Goal: Task Accomplishment & Management: Manage account settings

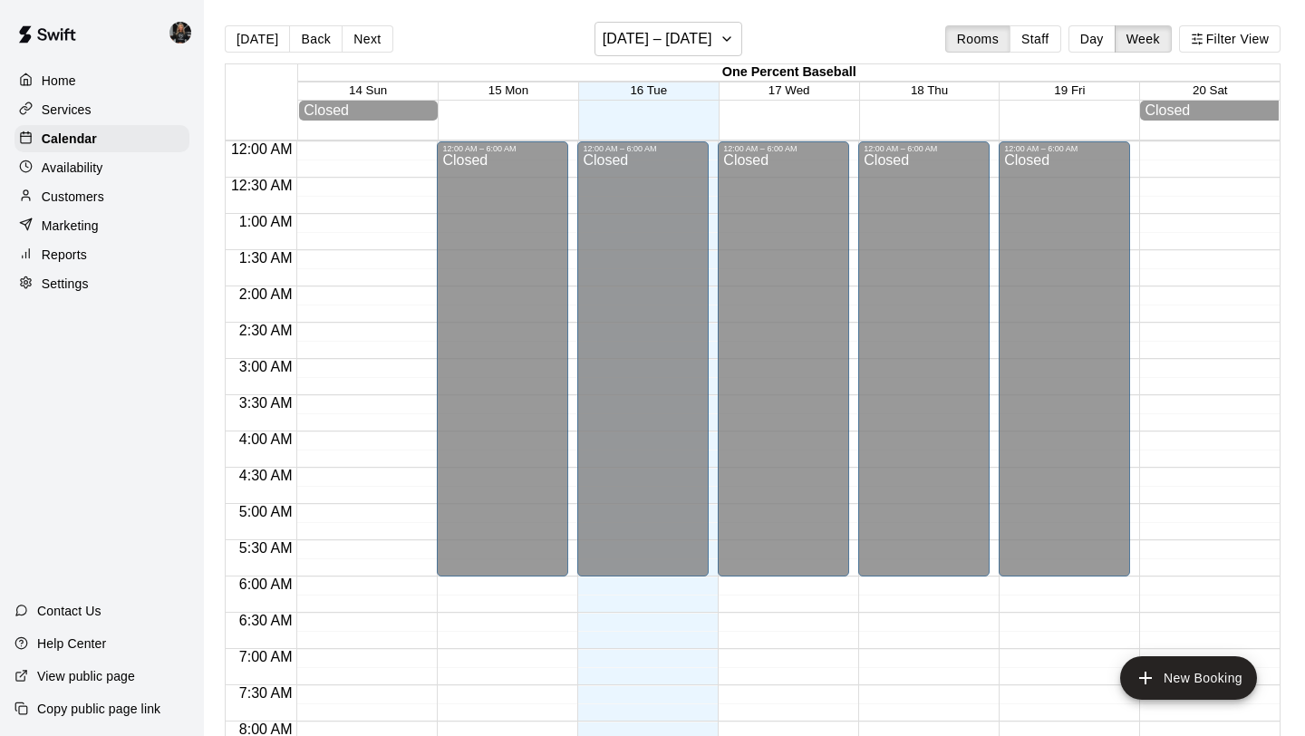
scroll to position [1000, 0]
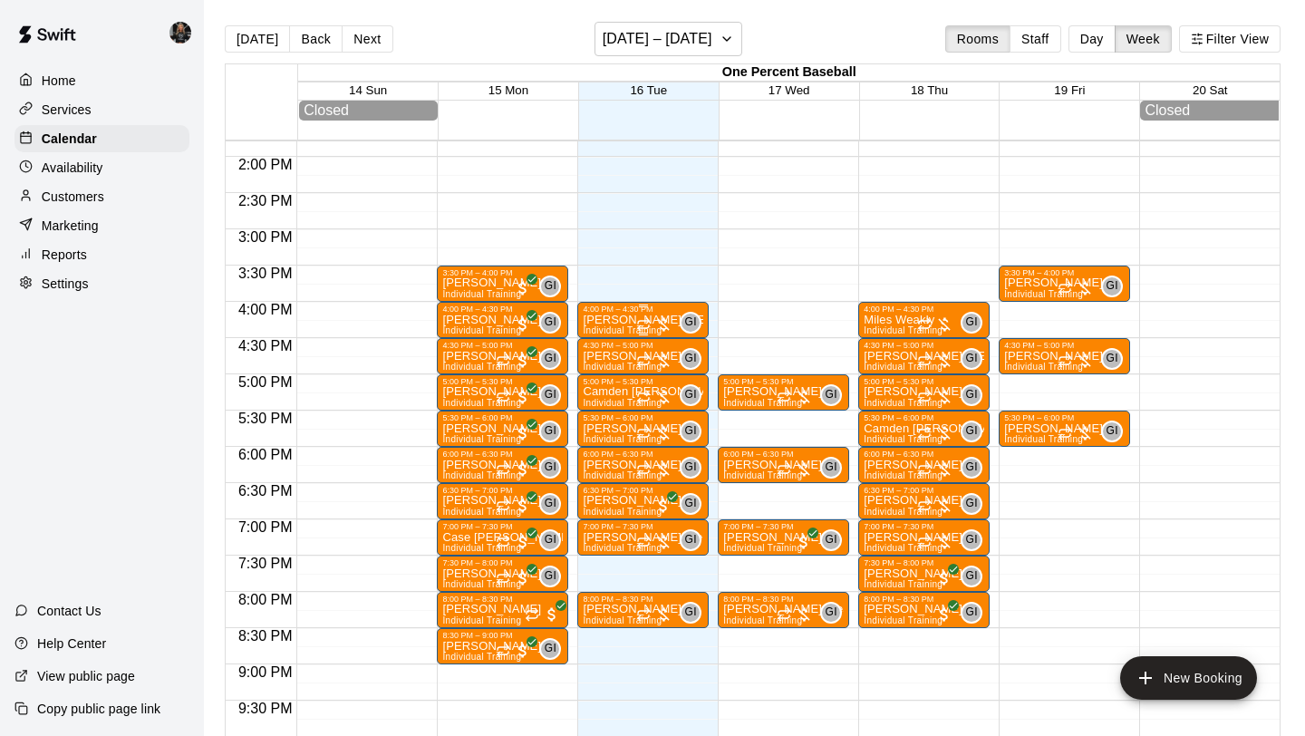
click at [620, 320] on p "[PERSON_NAME] [PERSON_NAME]" at bounding box center [643, 320] width 121 height 0
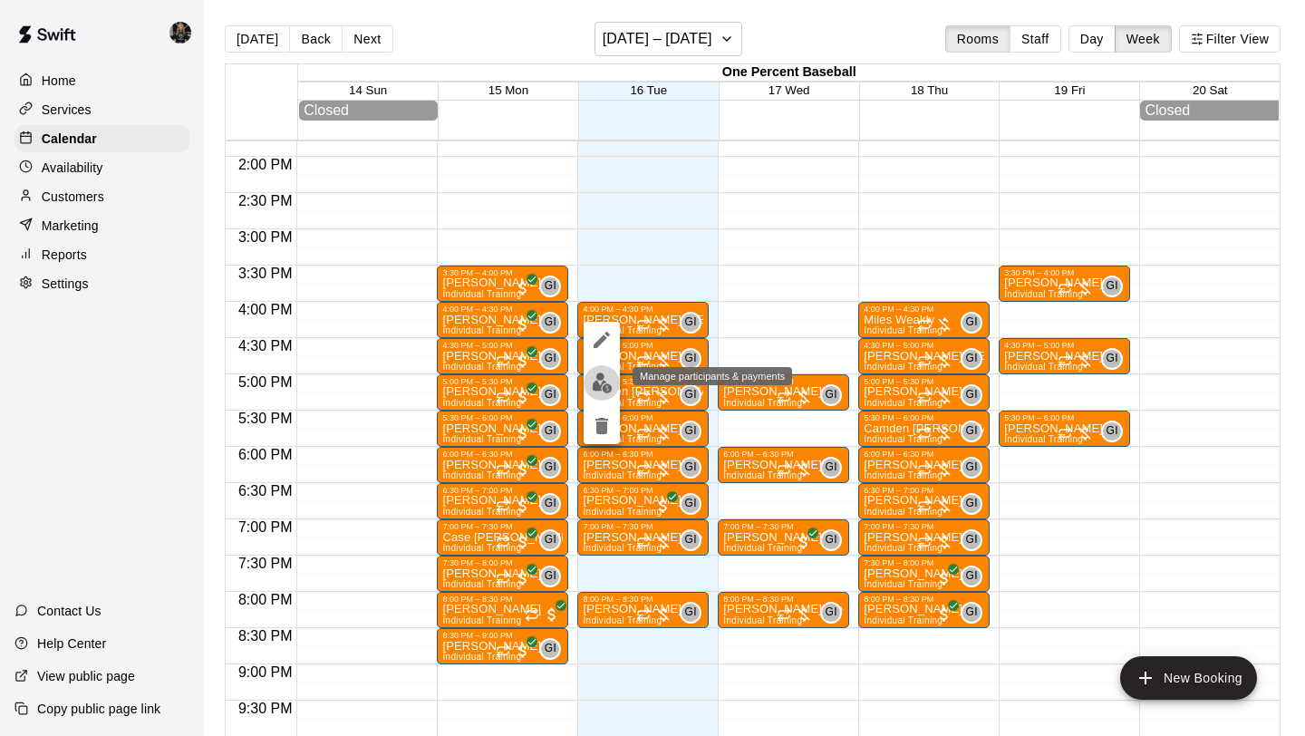
click at [607, 386] on img "edit" at bounding box center [602, 383] width 21 height 21
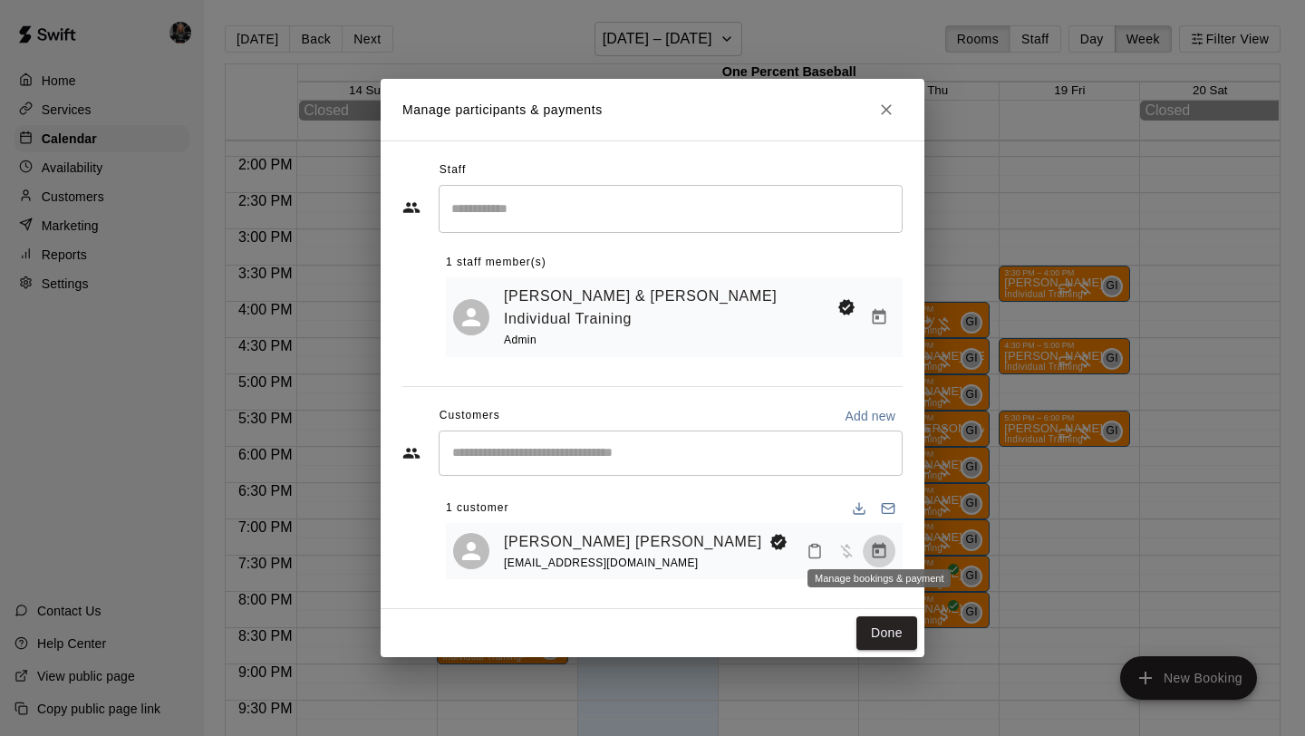
click at [880, 547] on icon "Manage bookings & payment" at bounding box center [879, 551] width 18 height 18
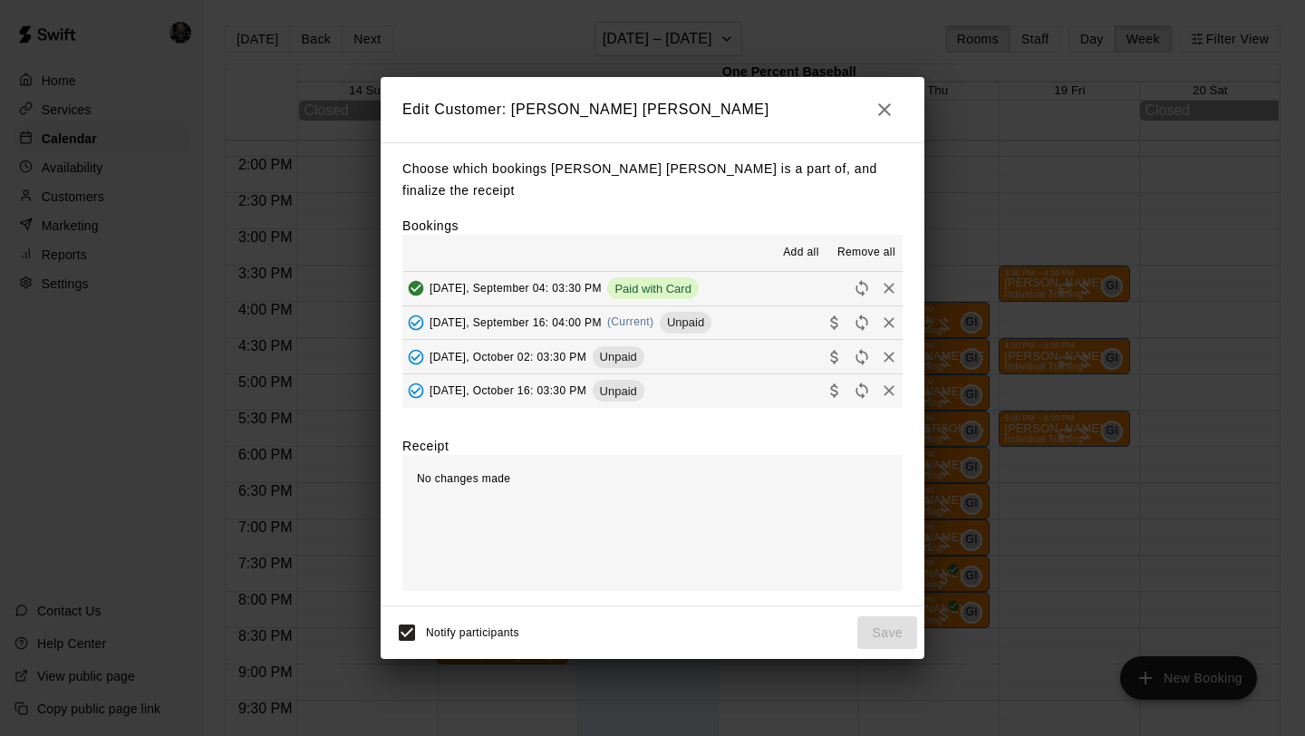
click at [839, 314] on icon "Collect payment" at bounding box center [835, 323] width 18 height 18
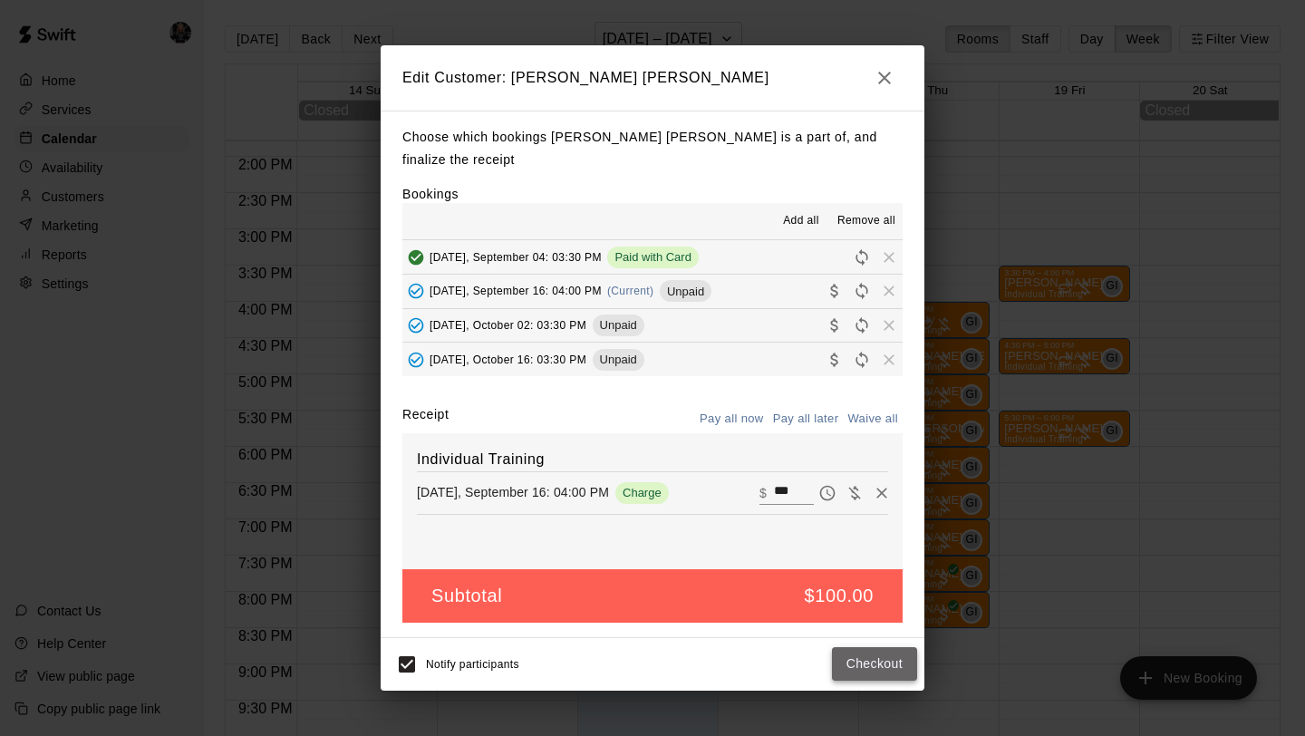
click at [845, 648] on button "Checkout" at bounding box center [874, 664] width 85 height 34
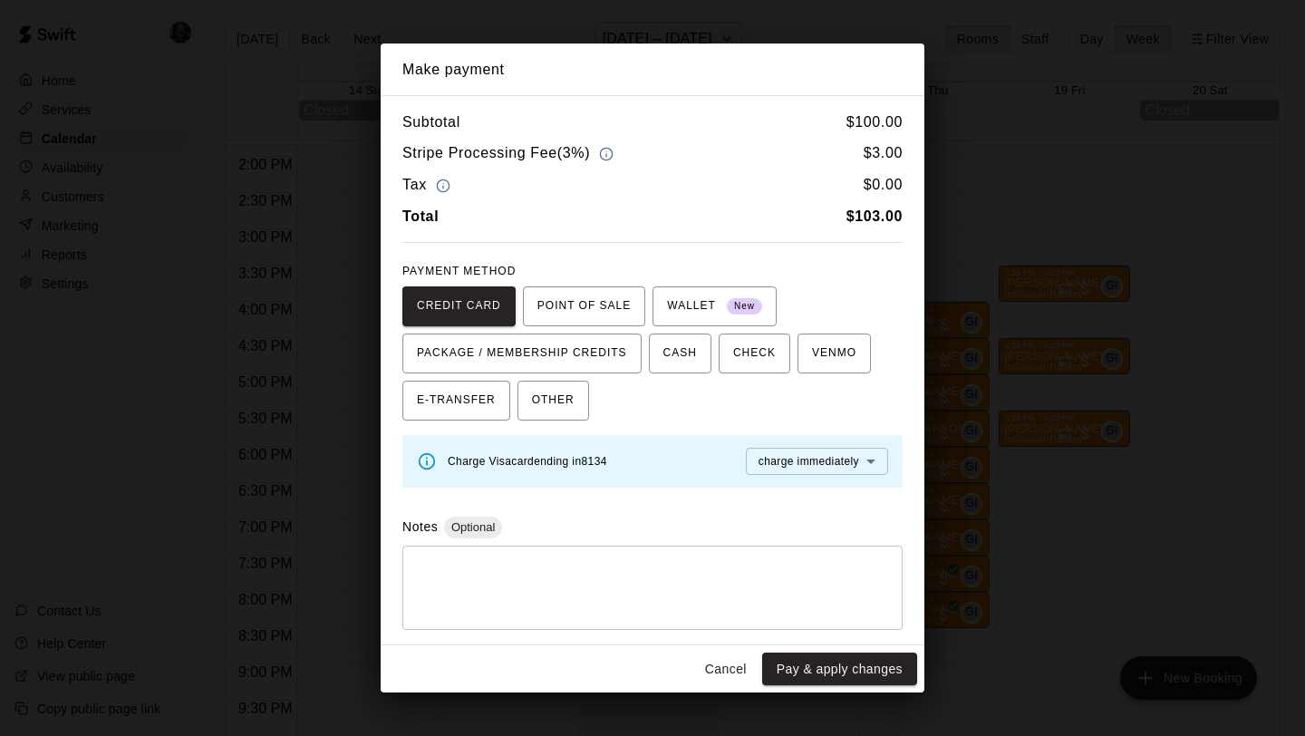
click at [846, 668] on button "Pay & apply changes" at bounding box center [839, 670] width 155 height 34
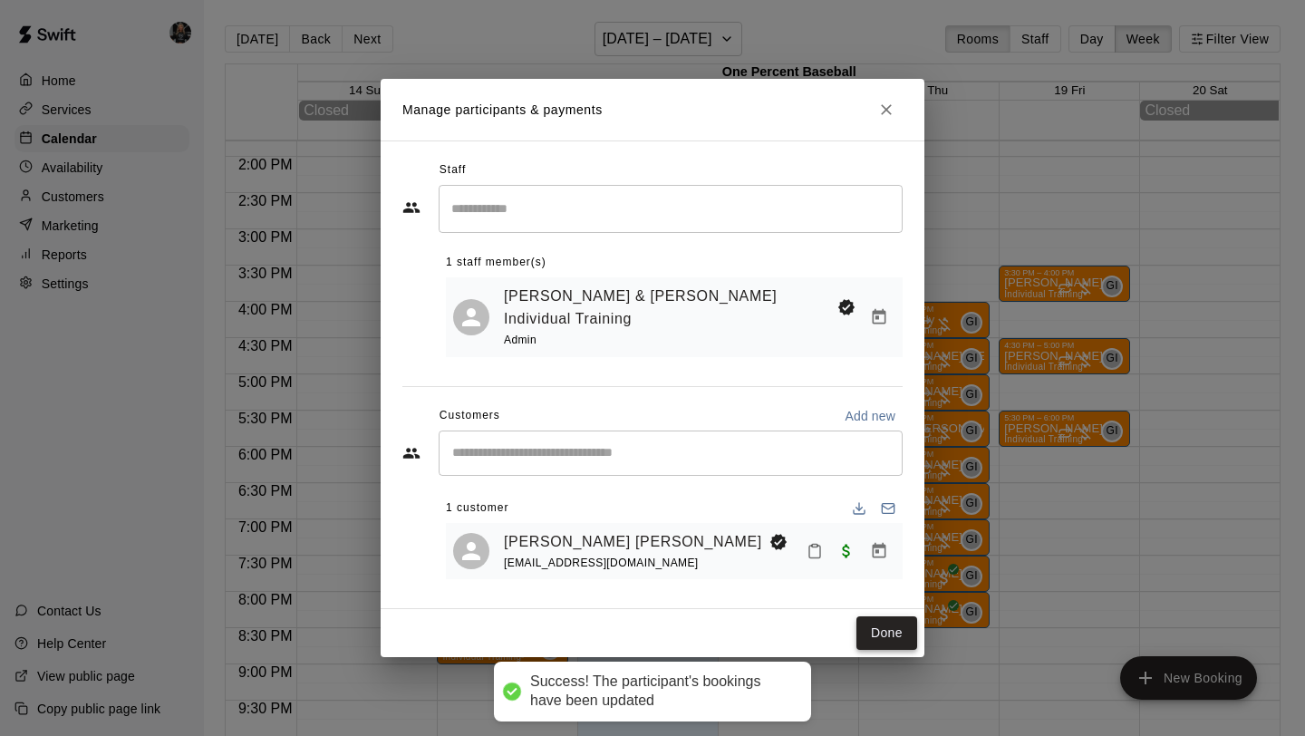
click at [884, 629] on button "Done" at bounding box center [887, 633] width 61 height 34
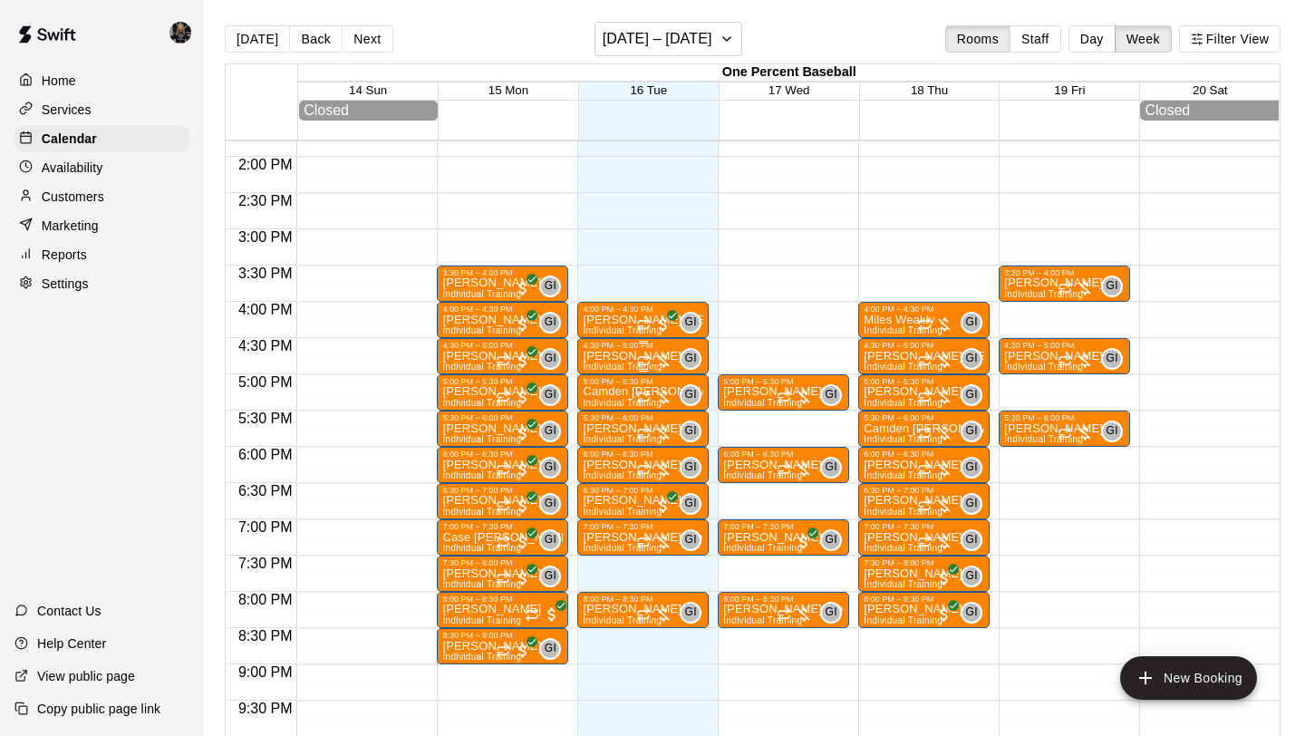
click at [626, 363] on div "[PERSON_NAME] Individual Training" at bounding box center [632, 718] width 99 height 736
click at [597, 428] on button "edit" at bounding box center [602, 413] width 36 height 35
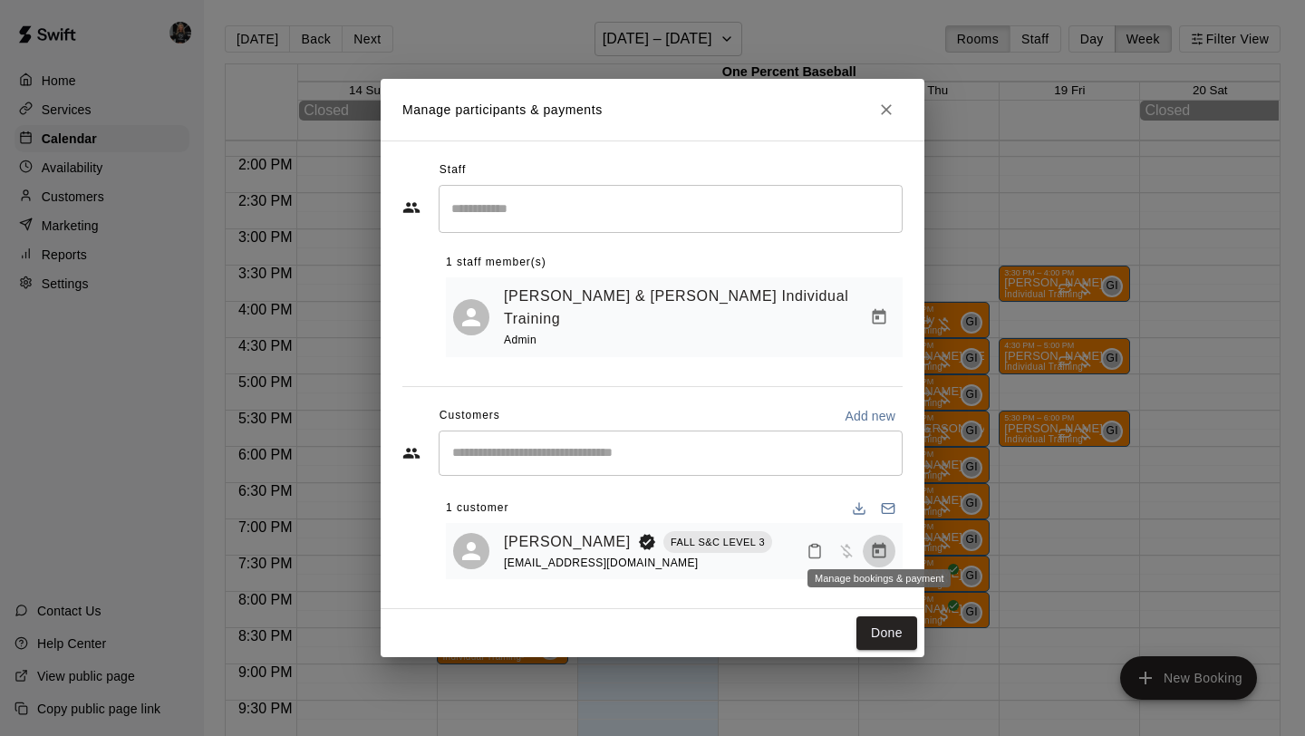
click at [871, 547] on icon "Manage bookings & payment" at bounding box center [879, 551] width 18 height 18
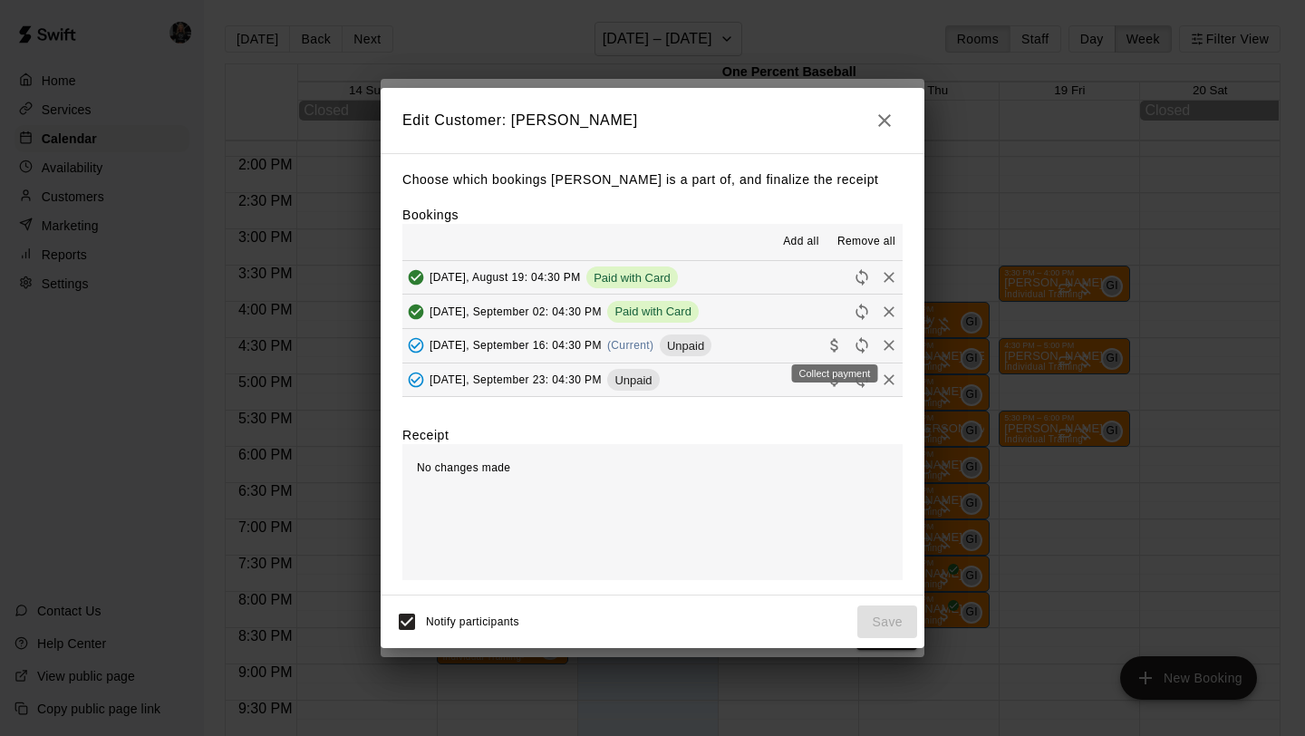
click at [834, 344] on icon "Collect payment" at bounding box center [833, 346] width 7 height 14
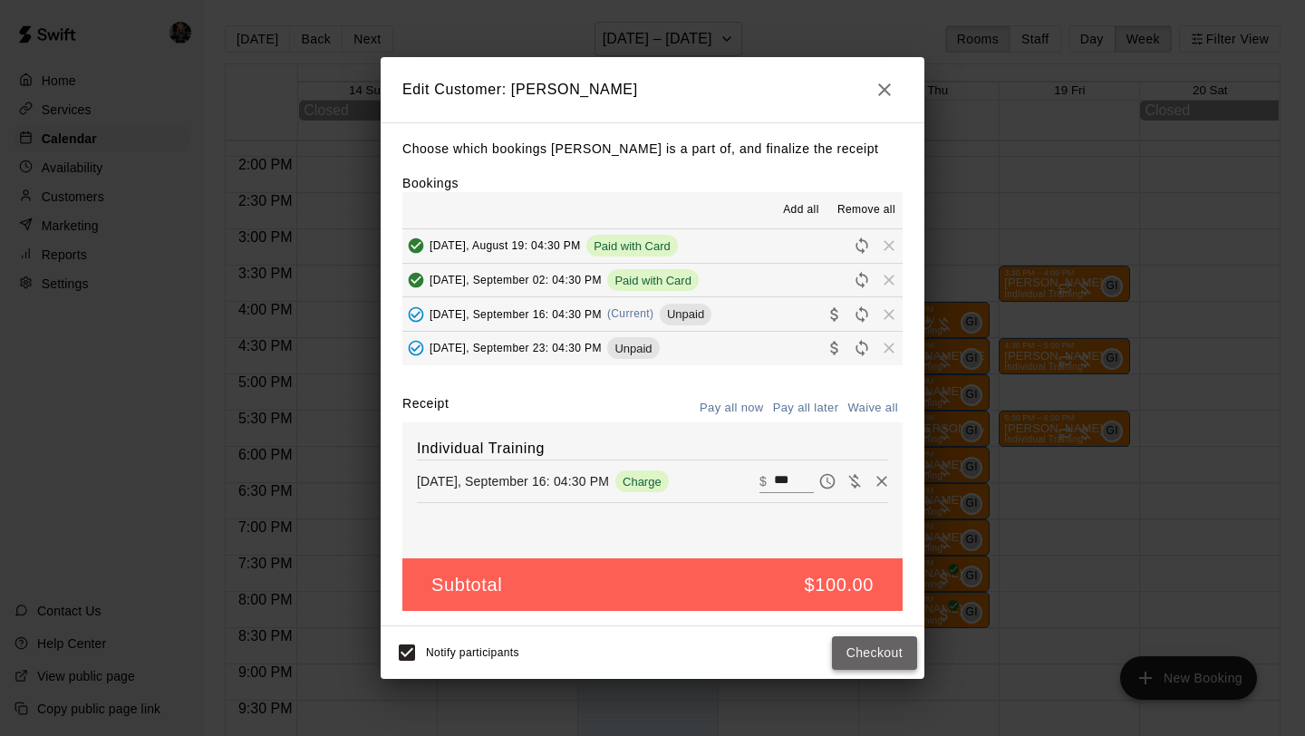
click at [881, 661] on button "Checkout" at bounding box center [874, 653] width 85 height 34
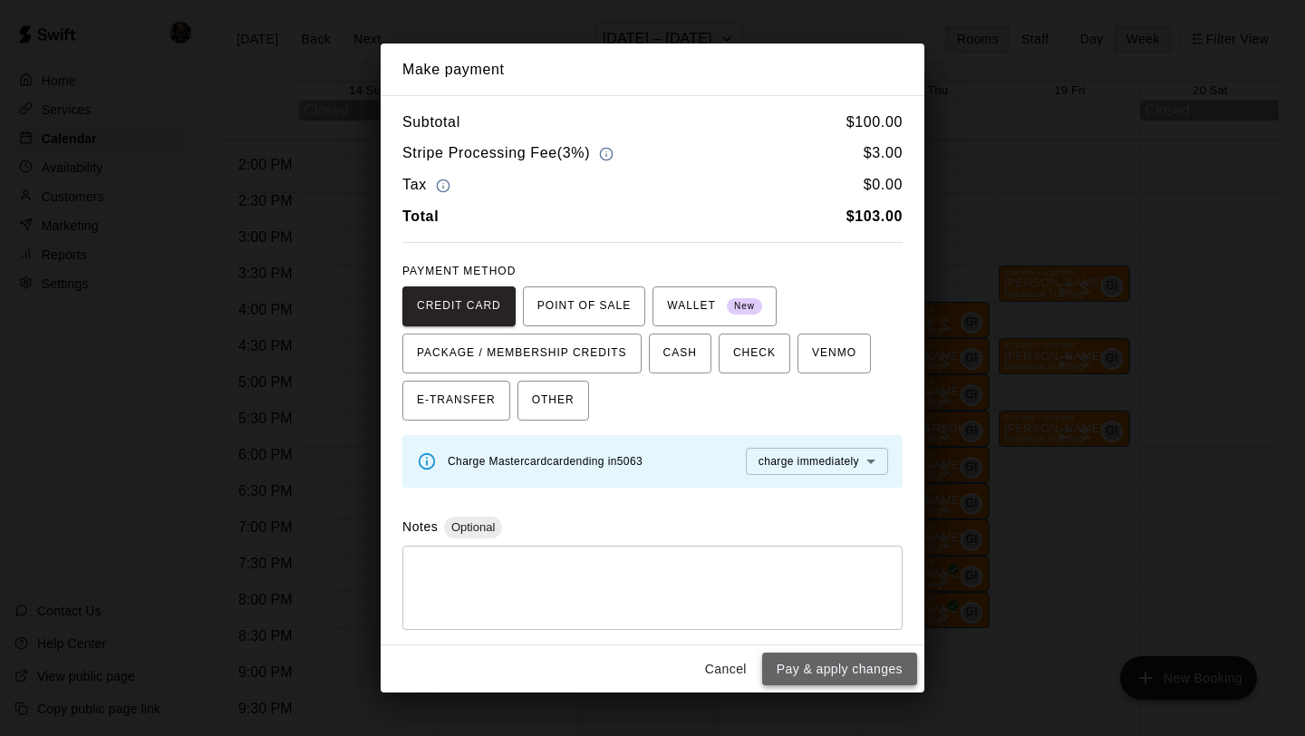
click at [879, 661] on button "Pay & apply changes" at bounding box center [839, 670] width 155 height 34
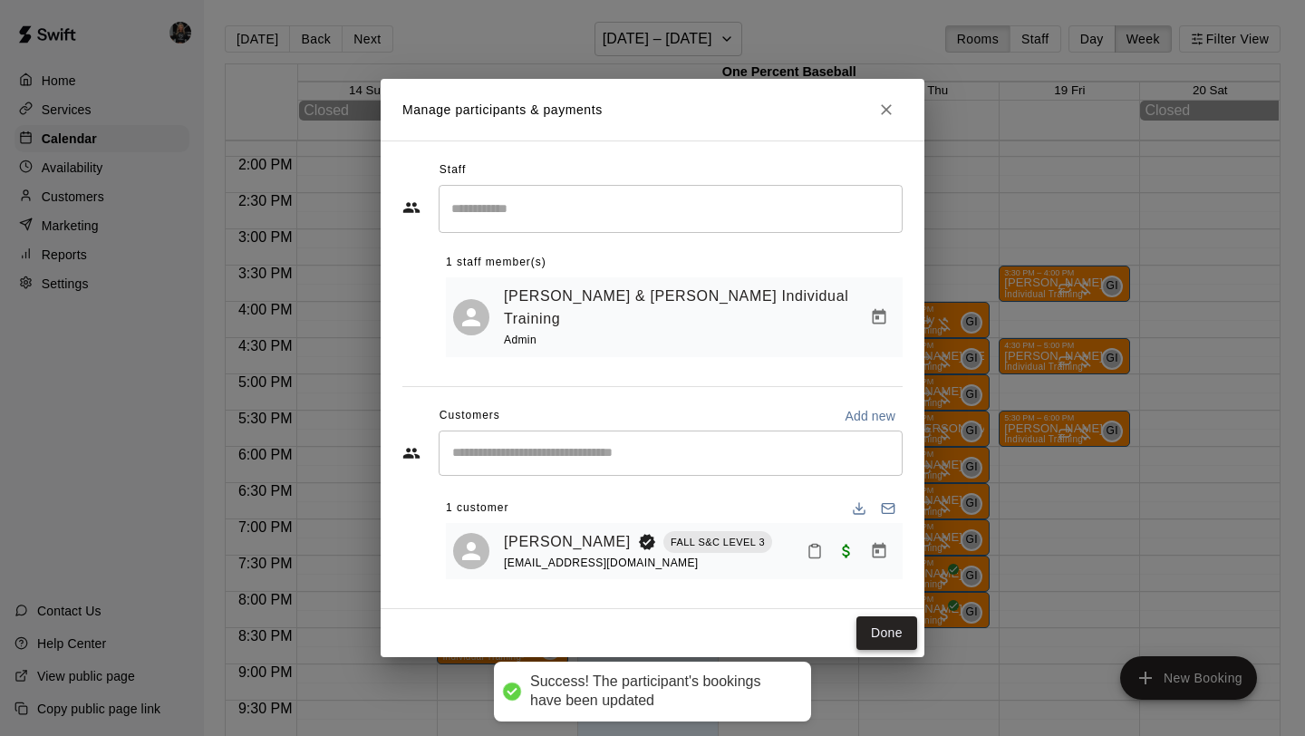
click at [891, 634] on button "Done" at bounding box center [887, 633] width 61 height 34
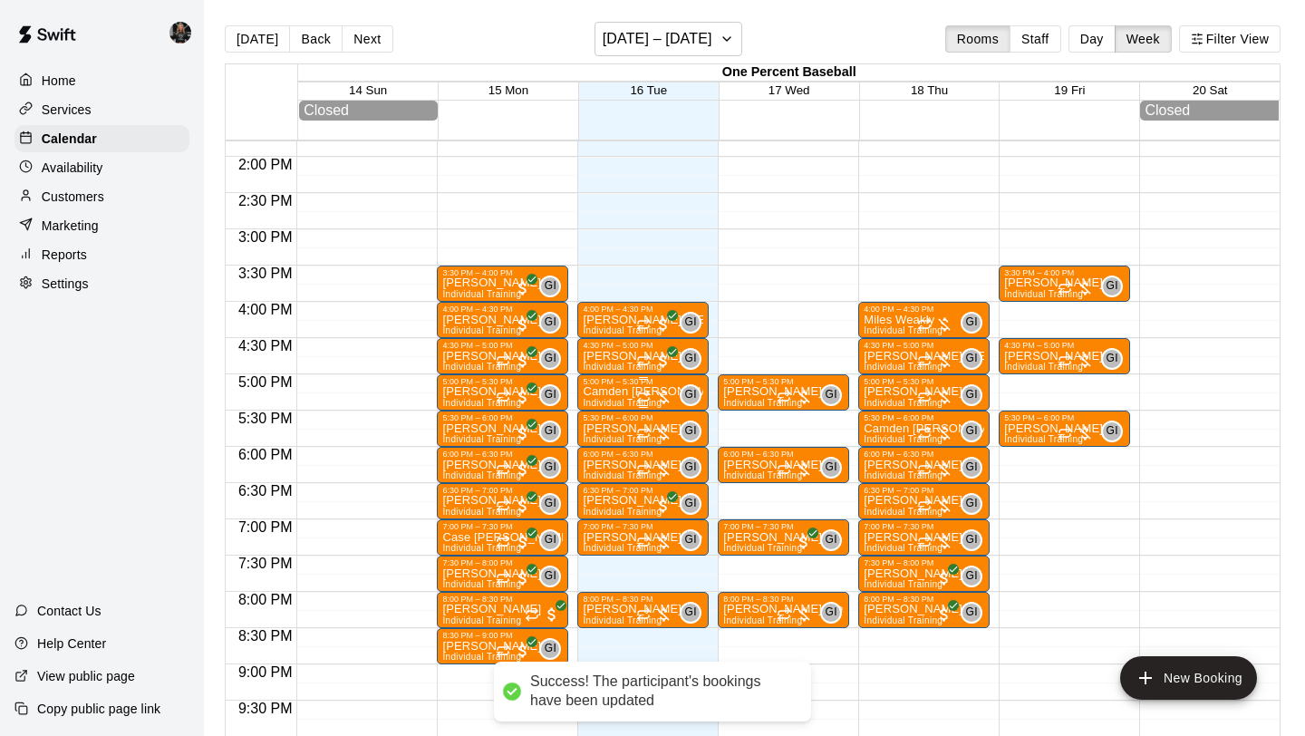
click at [632, 392] on p "Camden [PERSON_NAME]" at bounding box center [643, 392] width 121 height 0
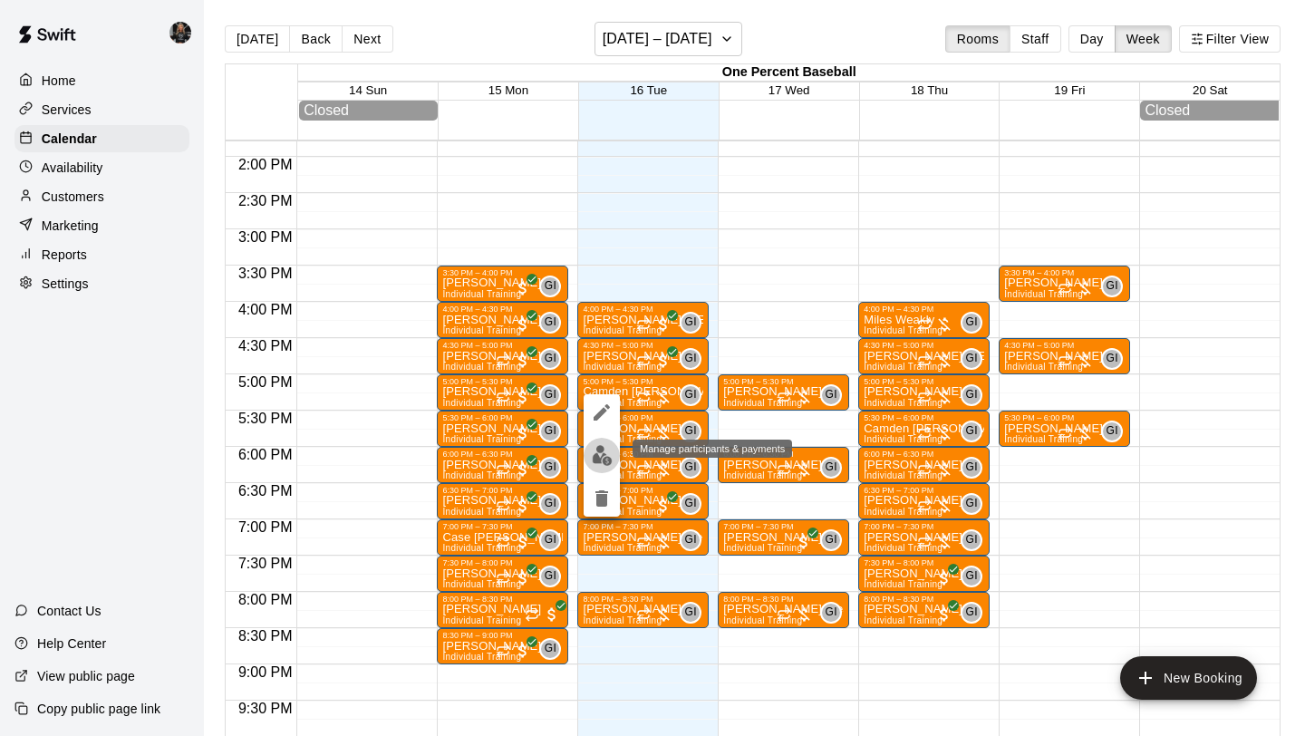
click at [601, 456] on img "edit" at bounding box center [602, 455] width 21 height 21
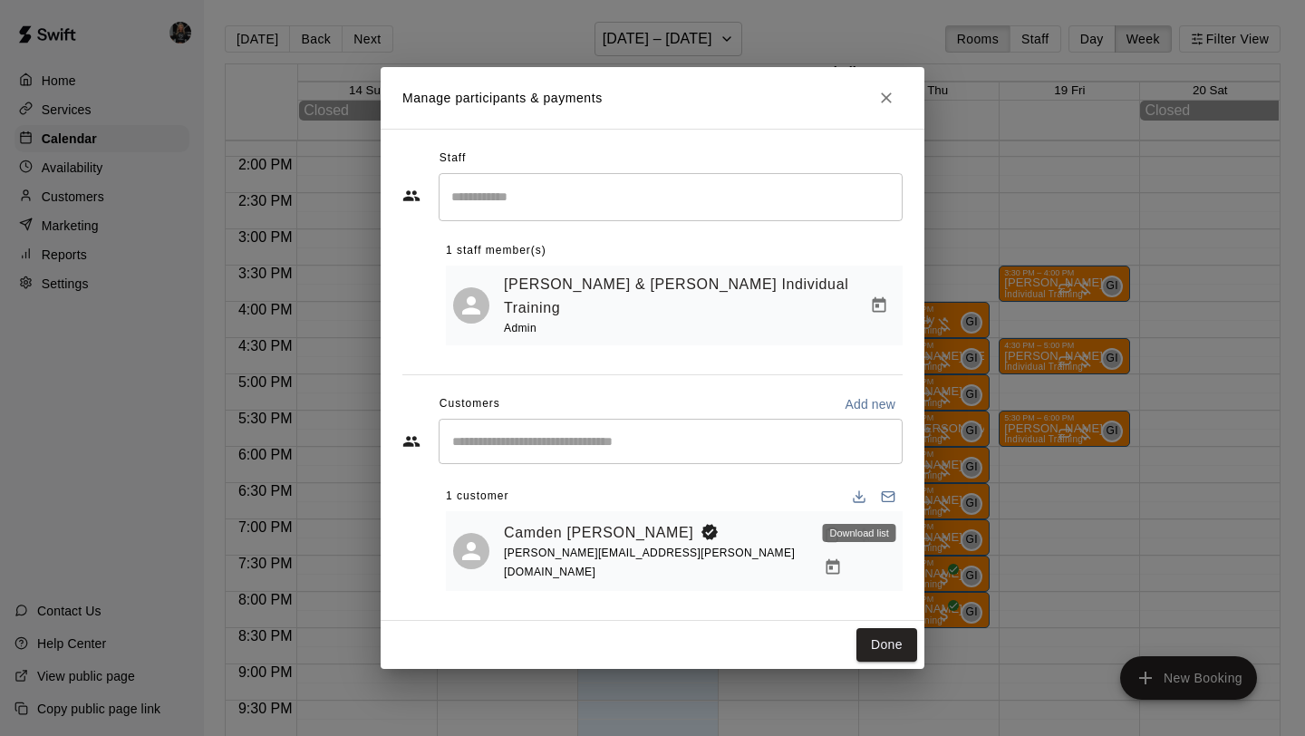
click at [883, 531] on div "Download list" at bounding box center [859, 533] width 73 height 18
click at [842, 558] on icon "Manage bookings & payment" at bounding box center [833, 567] width 18 height 18
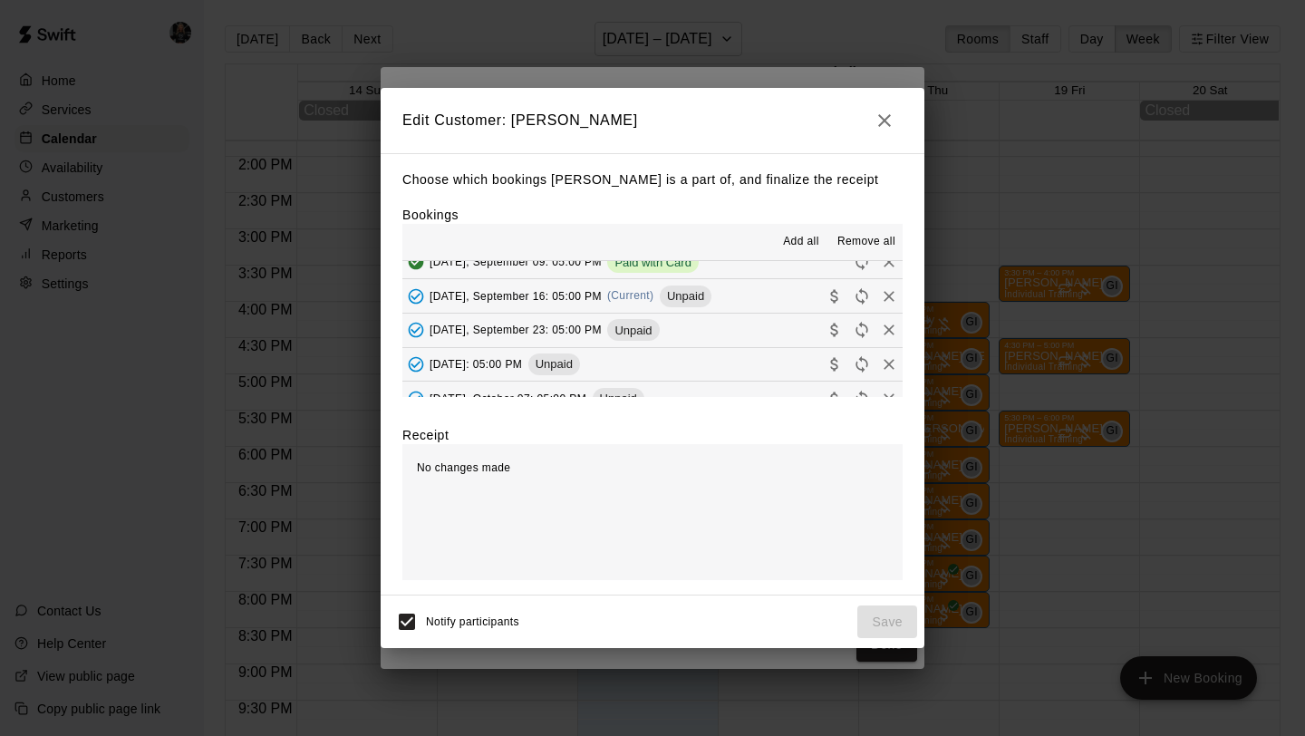
scroll to position [119, 0]
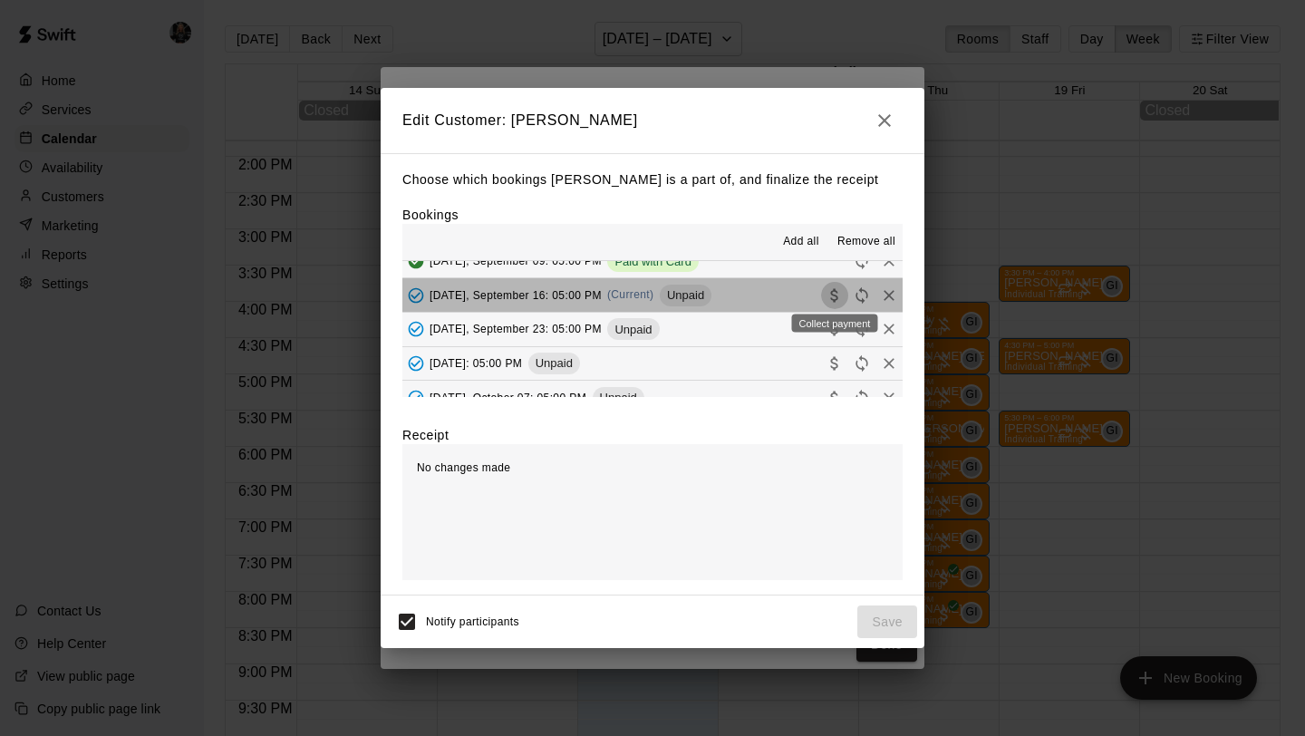
click at [839, 283] on button "Collect payment" at bounding box center [834, 295] width 27 height 27
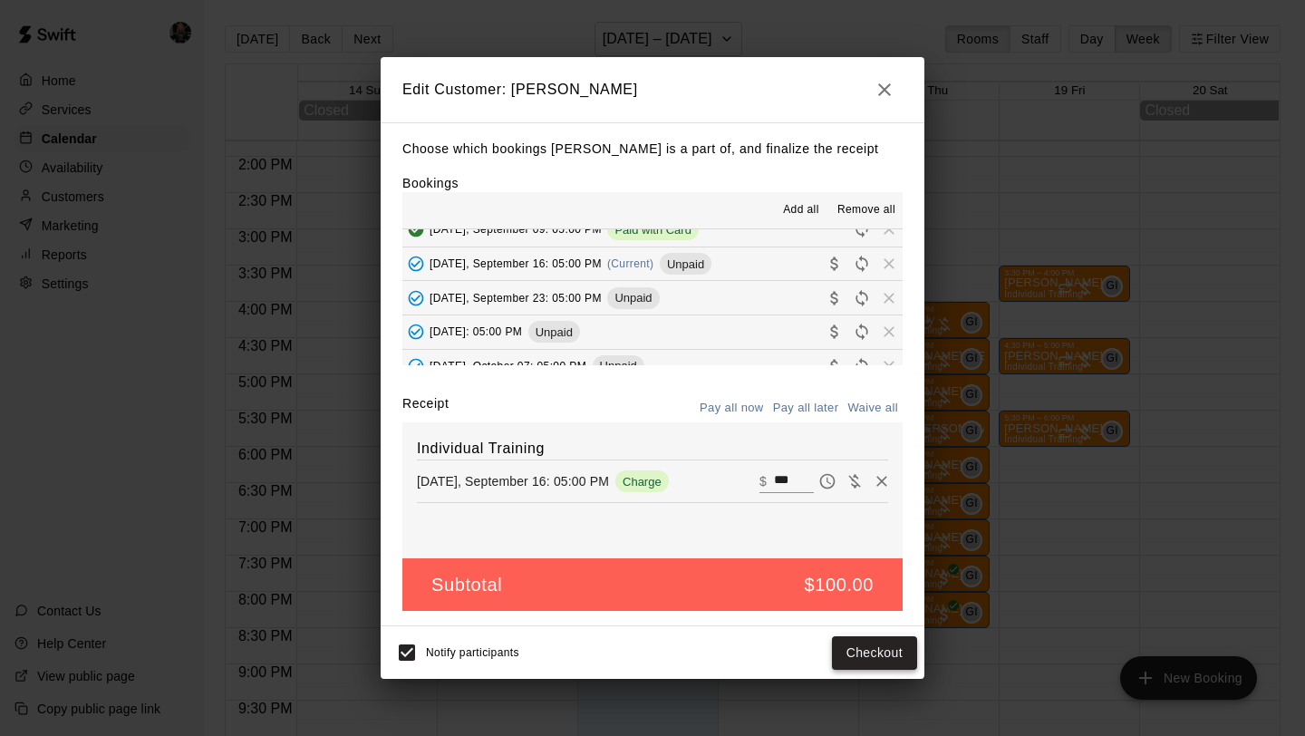
click at [856, 651] on button "Checkout" at bounding box center [874, 653] width 85 height 34
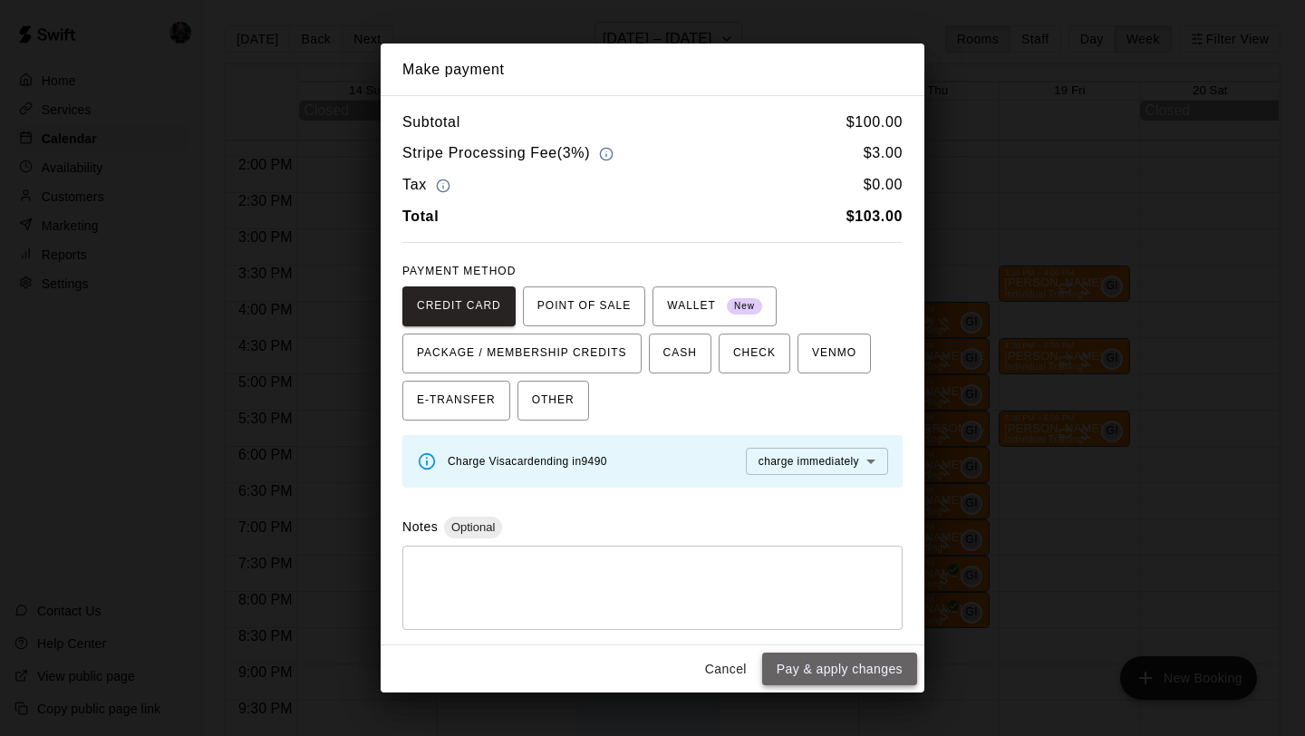
click at [852, 664] on button "Pay & apply changes" at bounding box center [839, 670] width 155 height 34
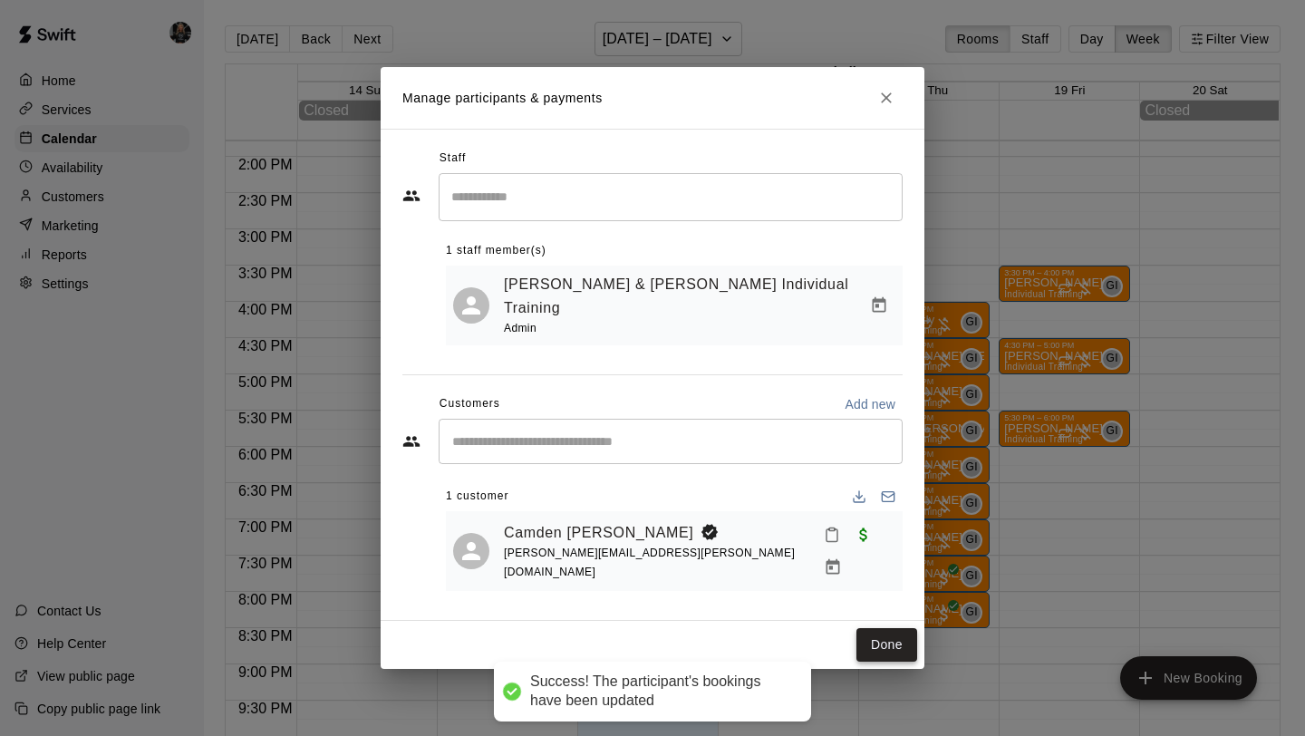
click at [892, 628] on button "Done" at bounding box center [887, 645] width 61 height 34
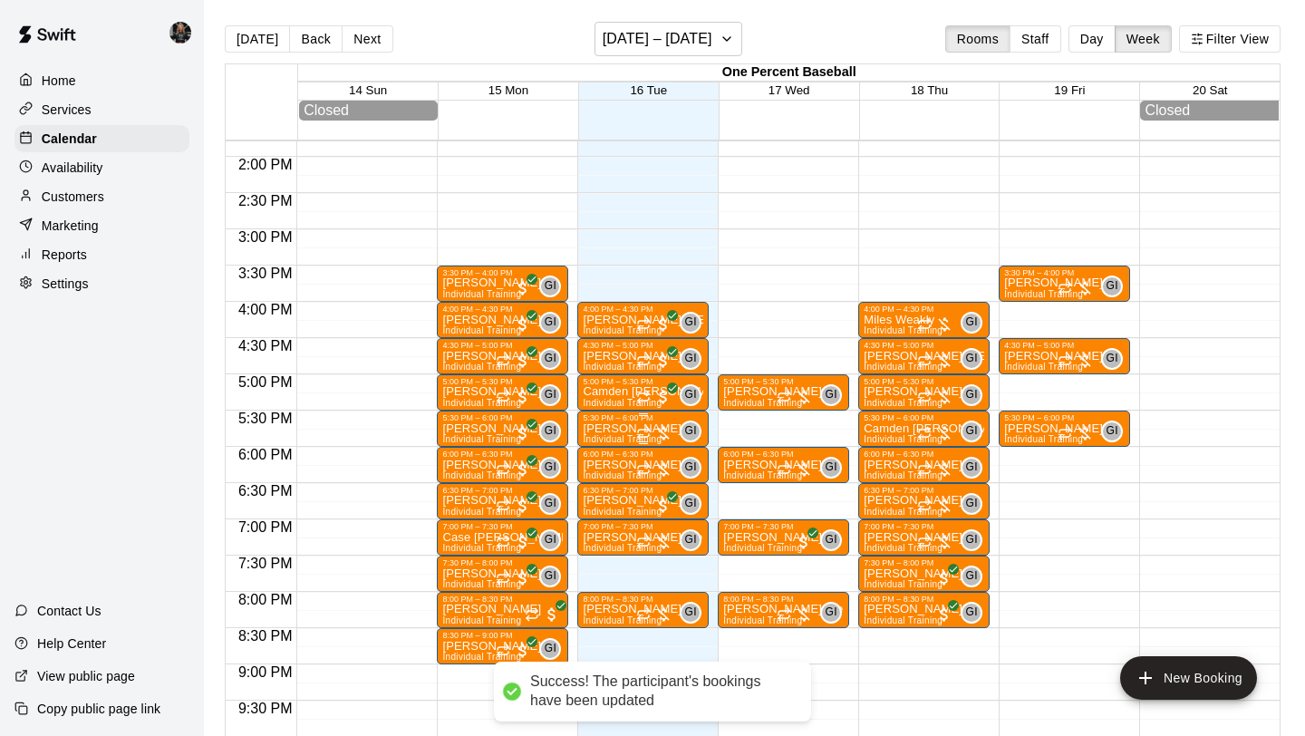
click at [624, 429] on p "[PERSON_NAME]" at bounding box center [632, 429] width 99 height 0
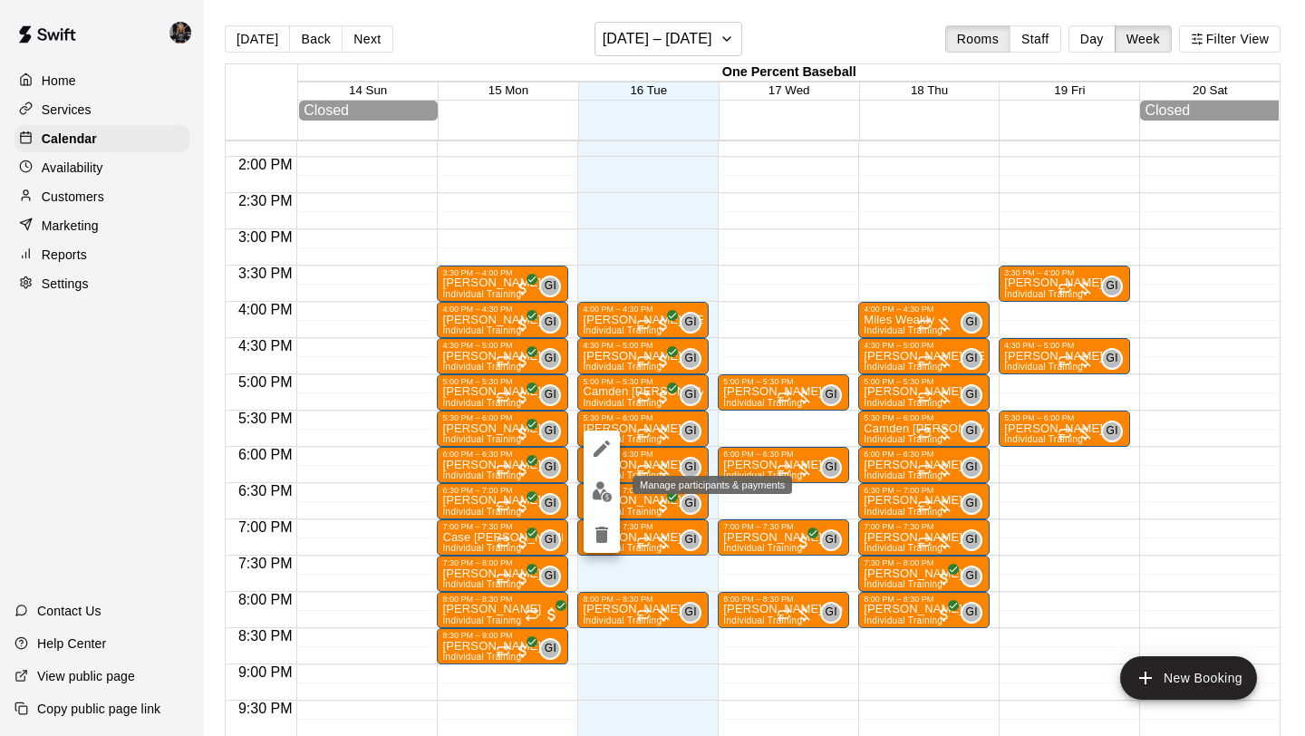
click at [598, 494] on img "edit" at bounding box center [602, 491] width 21 height 21
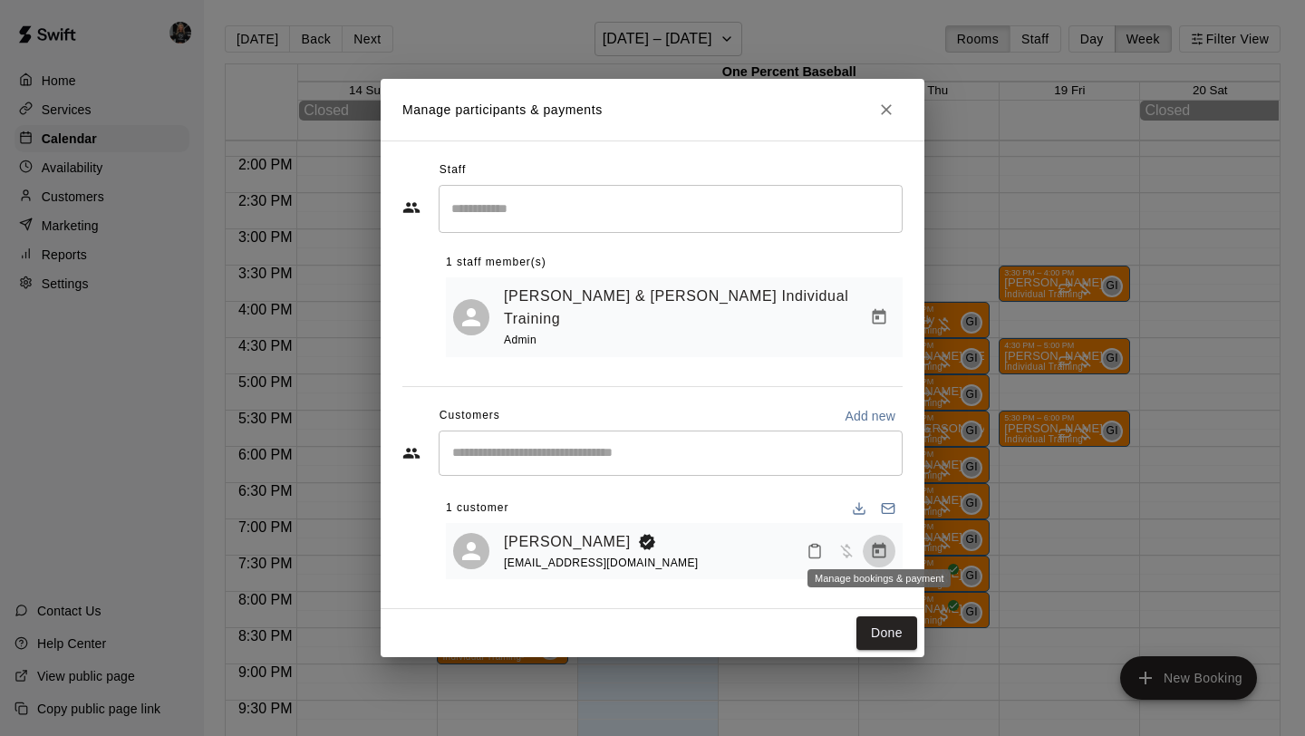
click at [888, 543] on button "Manage bookings & payment" at bounding box center [879, 551] width 33 height 33
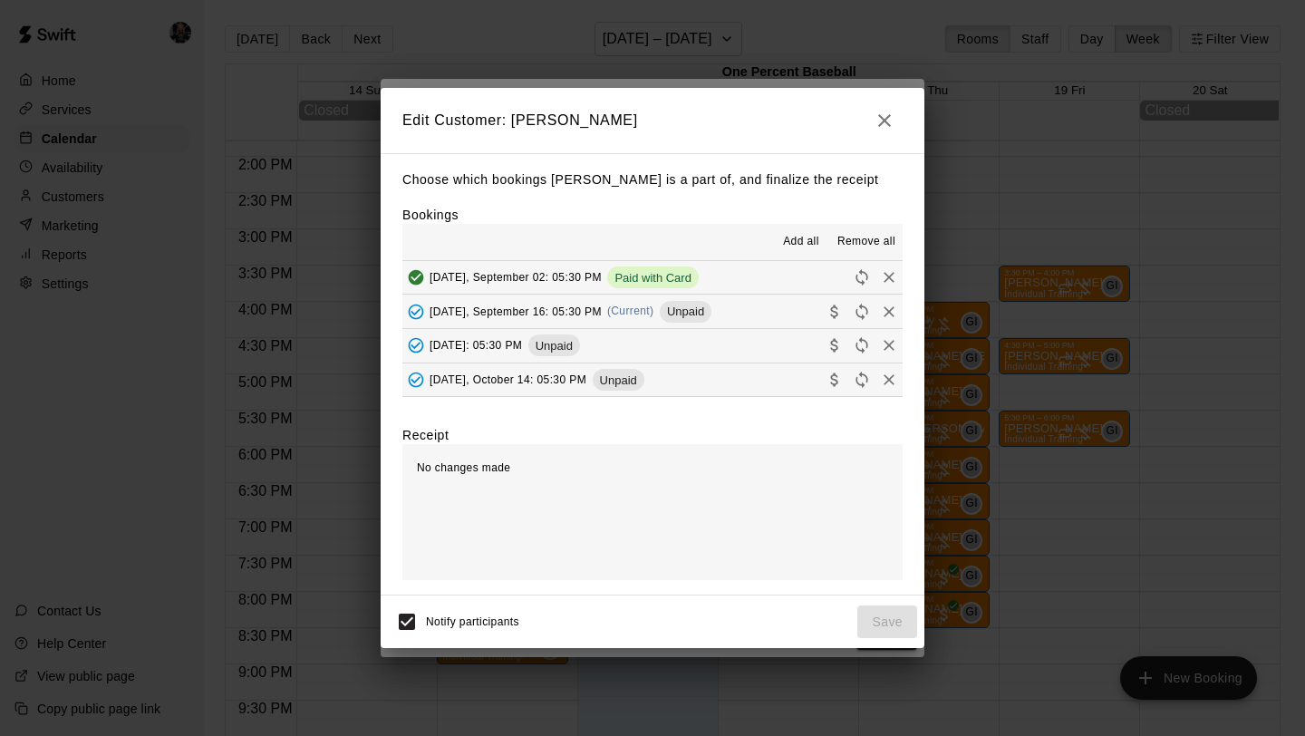
click at [836, 314] on icon "Collect payment" at bounding box center [835, 312] width 18 height 18
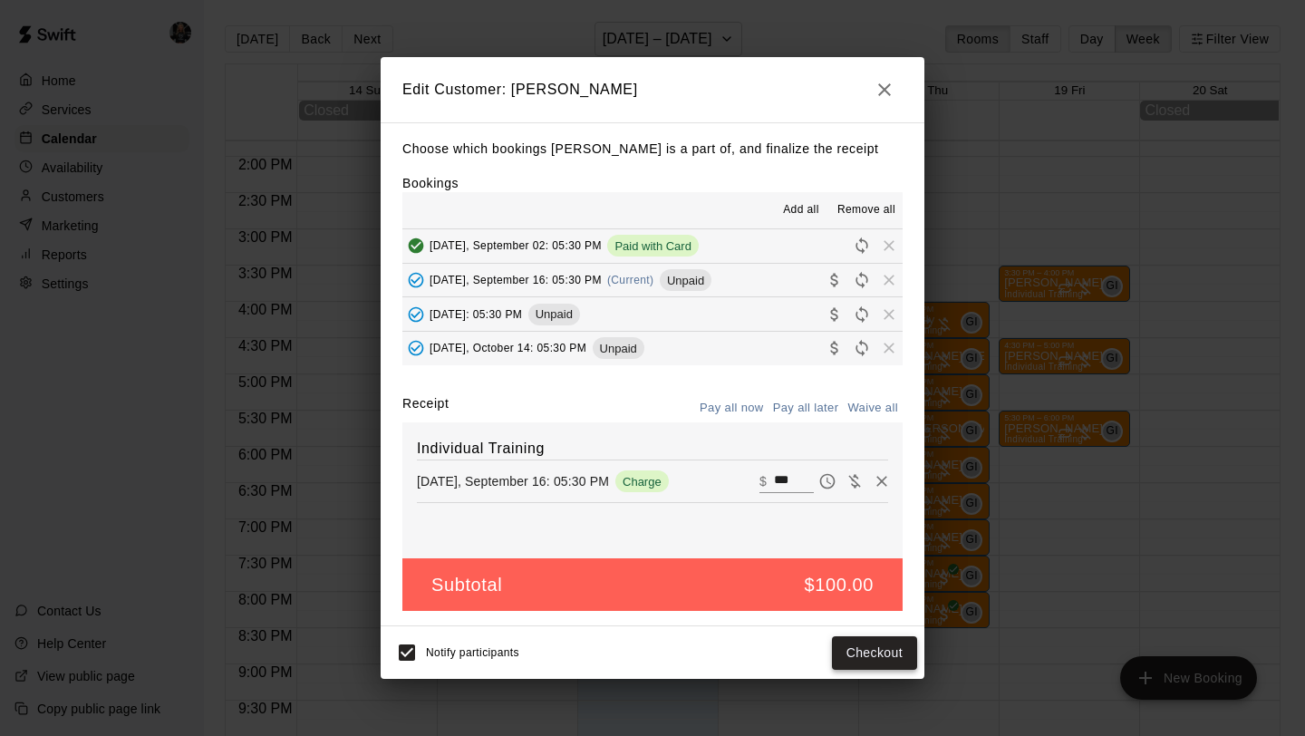
click at [860, 652] on button "Checkout" at bounding box center [874, 653] width 85 height 34
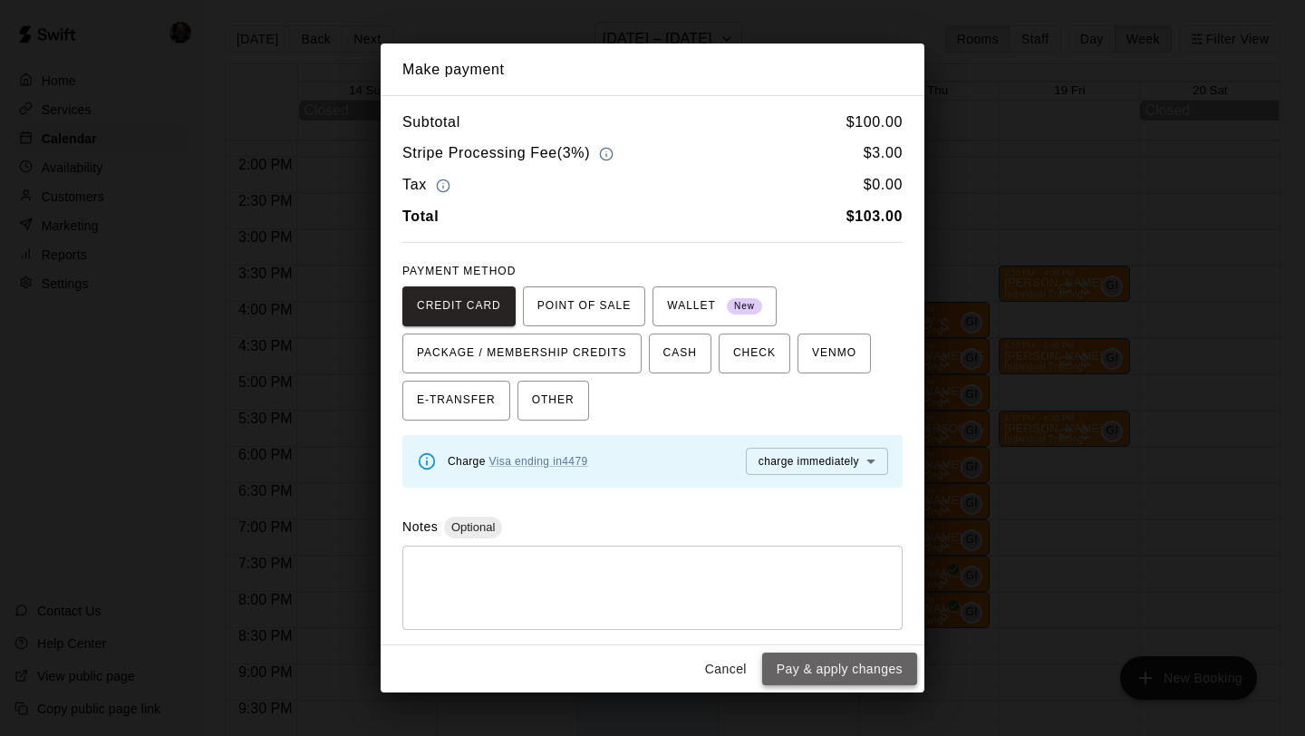
click at [860, 655] on button "Pay & apply changes" at bounding box center [839, 670] width 155 height 34
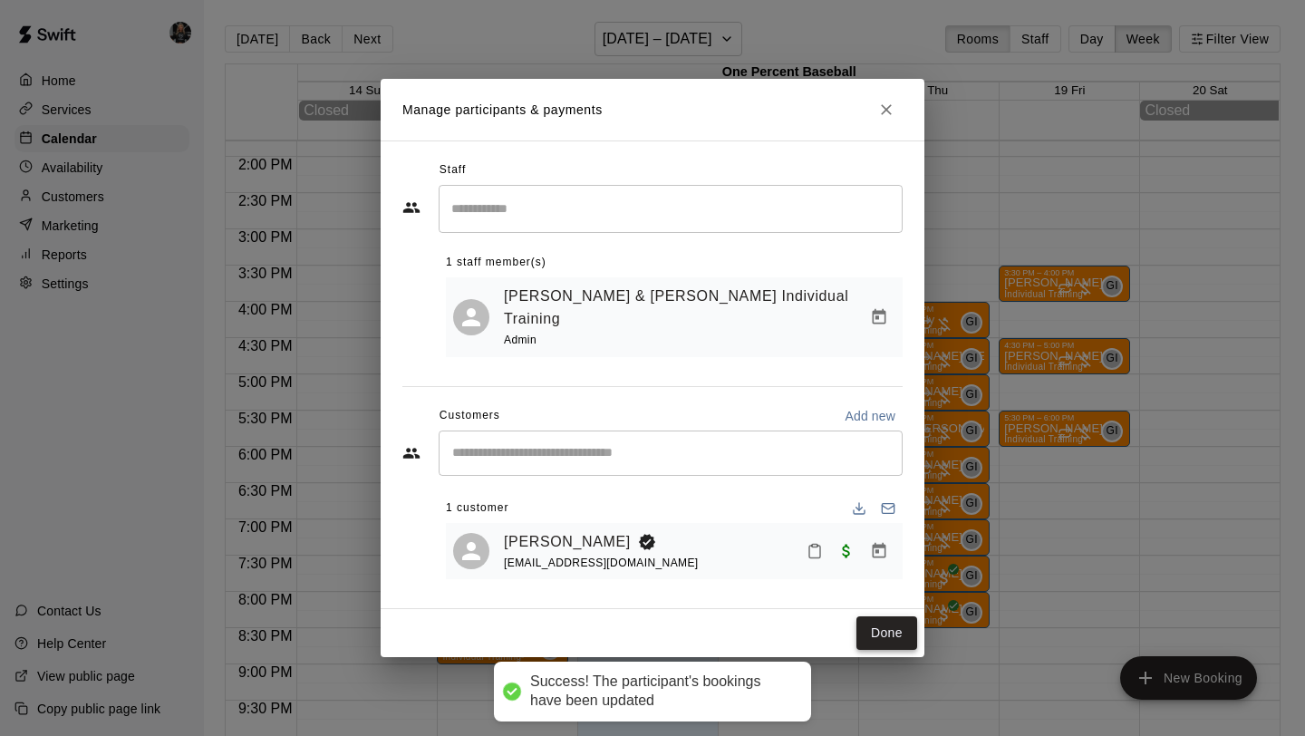
click at [878, 621] on button "Done" at bounding box center [887, 633] width 61 height 34
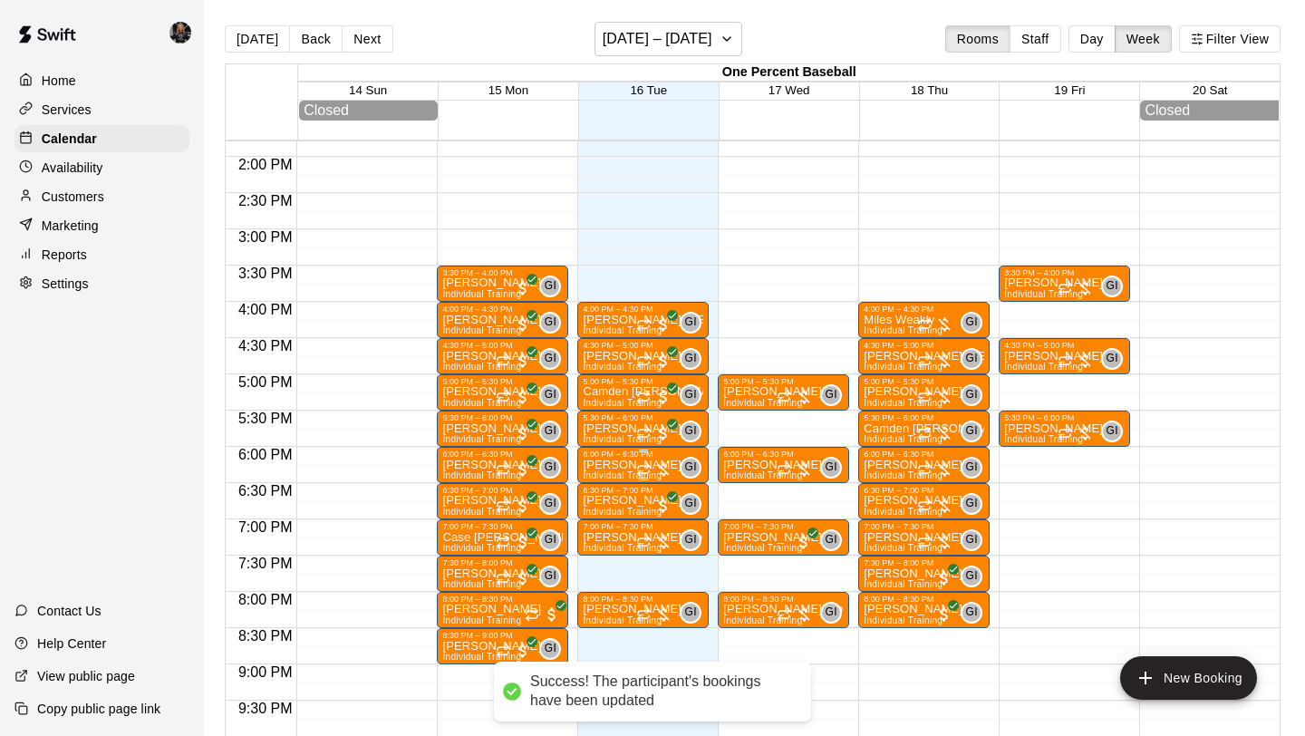
click at [609, 459] on div "6:00 PM – 6:30 PM" at bounding box center [643, 454] width 121 height 9
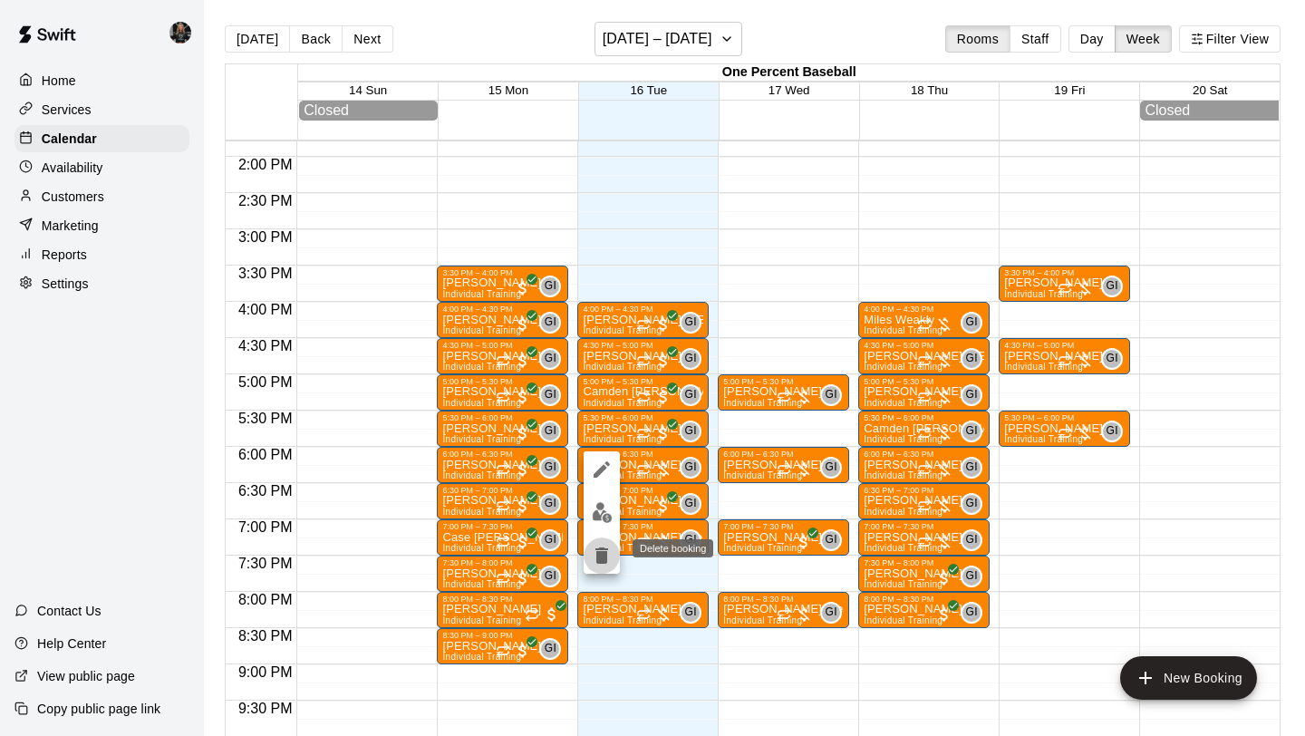
click at [598, 546] on icon "delete" at bounding box center [602, 556] width 22 height 22
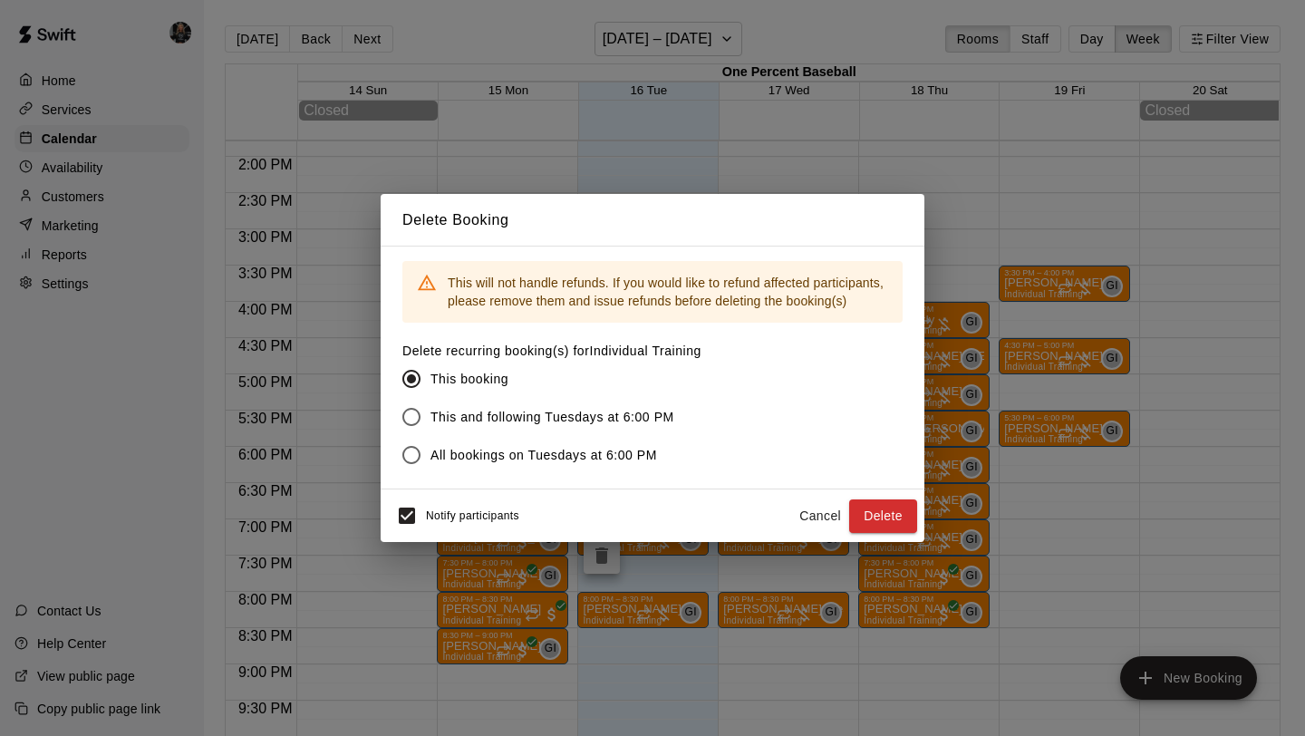
click at [823, 529] on button "Cancel" at bounding box center [820, 517] width 58 height 34
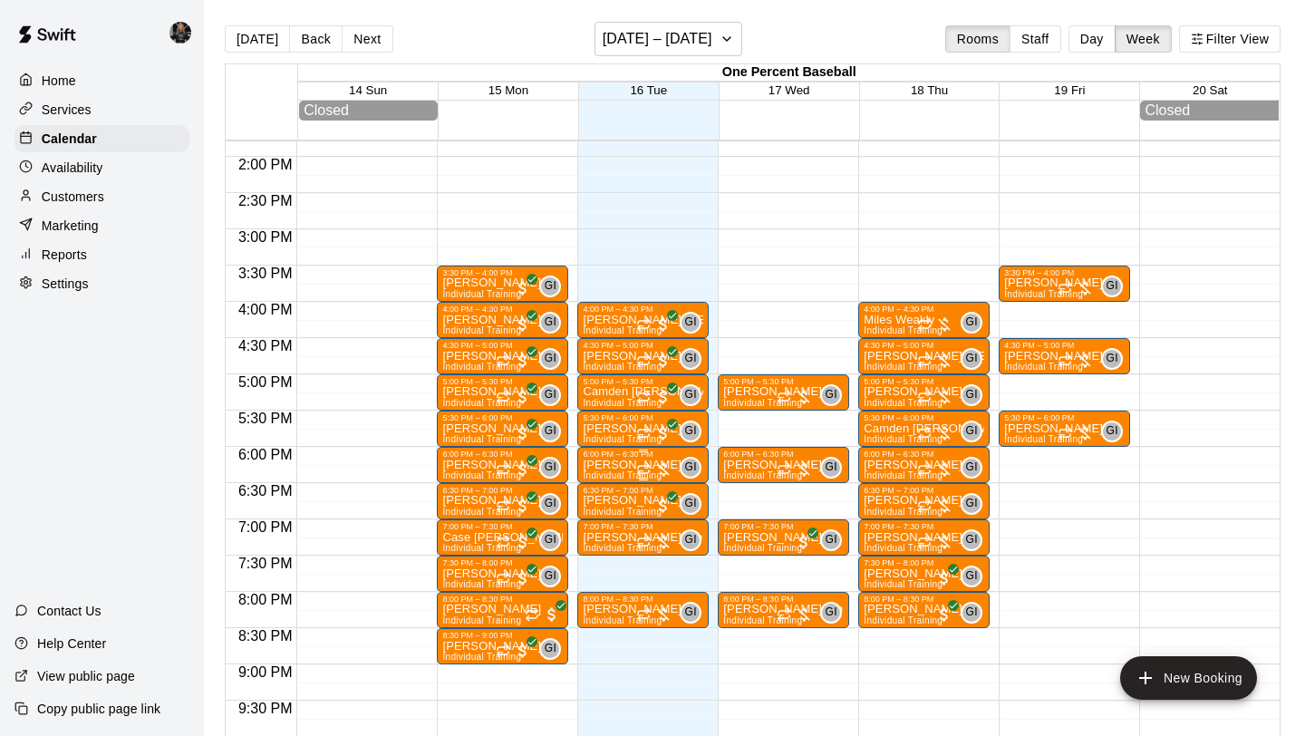
click at [596, 465] on p "[PERSON_NAME]" at bounding box center [632, 465] width 99 height 0
click at [595, 516] on button "edit" at bounding box center [602, 527] width 36 height 35
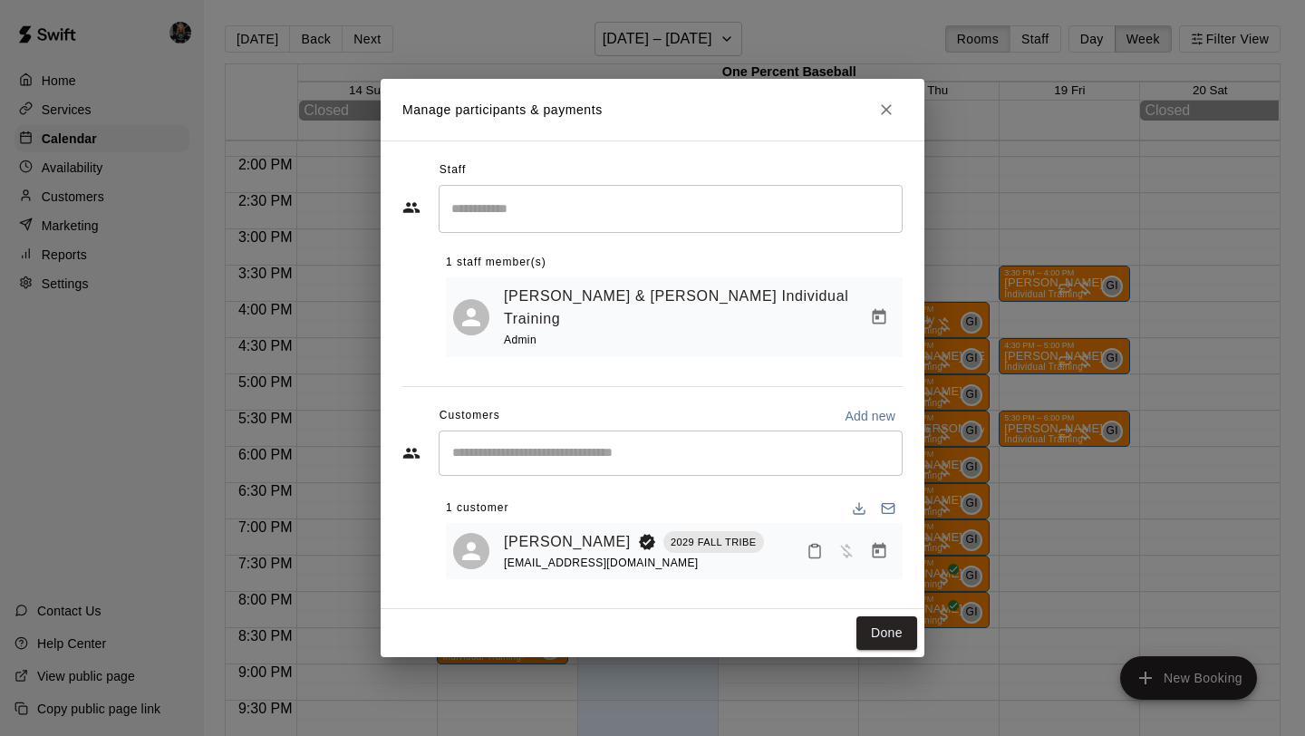
click at [886, 542] on icon "Manage bookings & payment" at bounding box center [879, 551] width 18 height 18
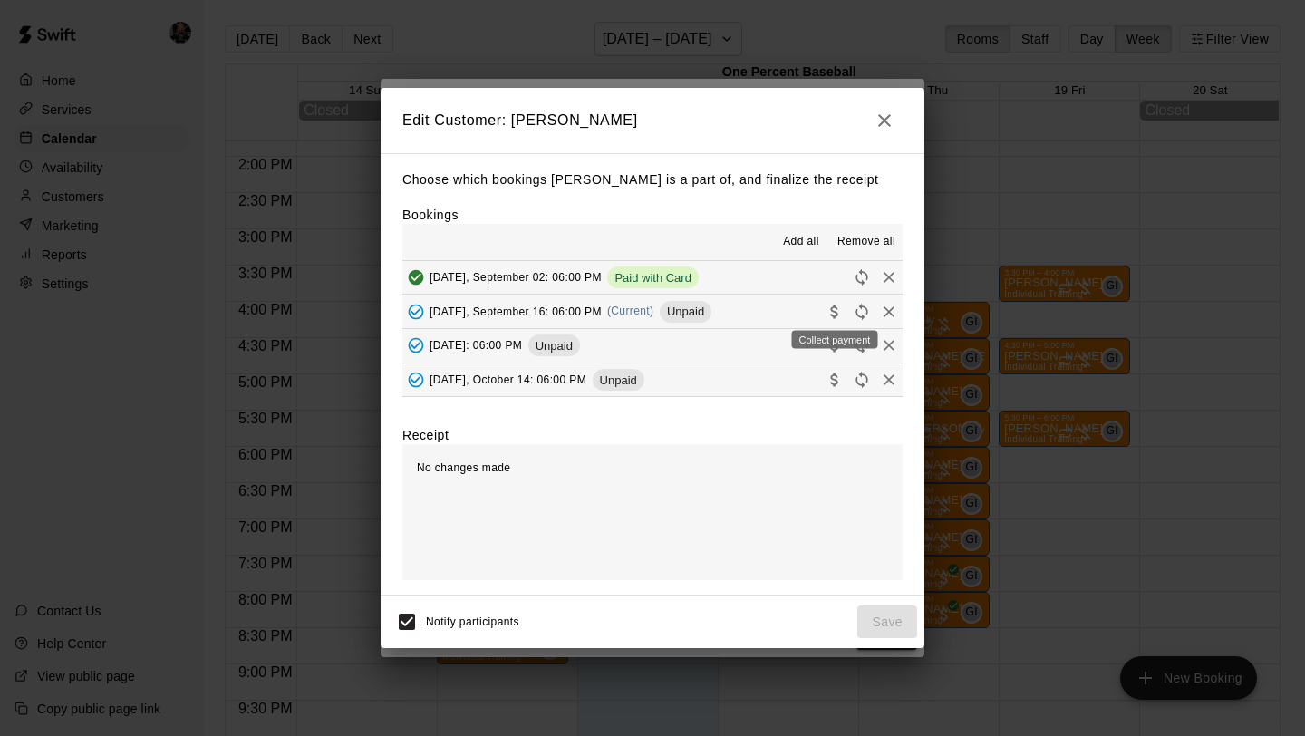
click at [838, 318] on div "Collect payment" at bounding box center [836, 334] width 90 height 33
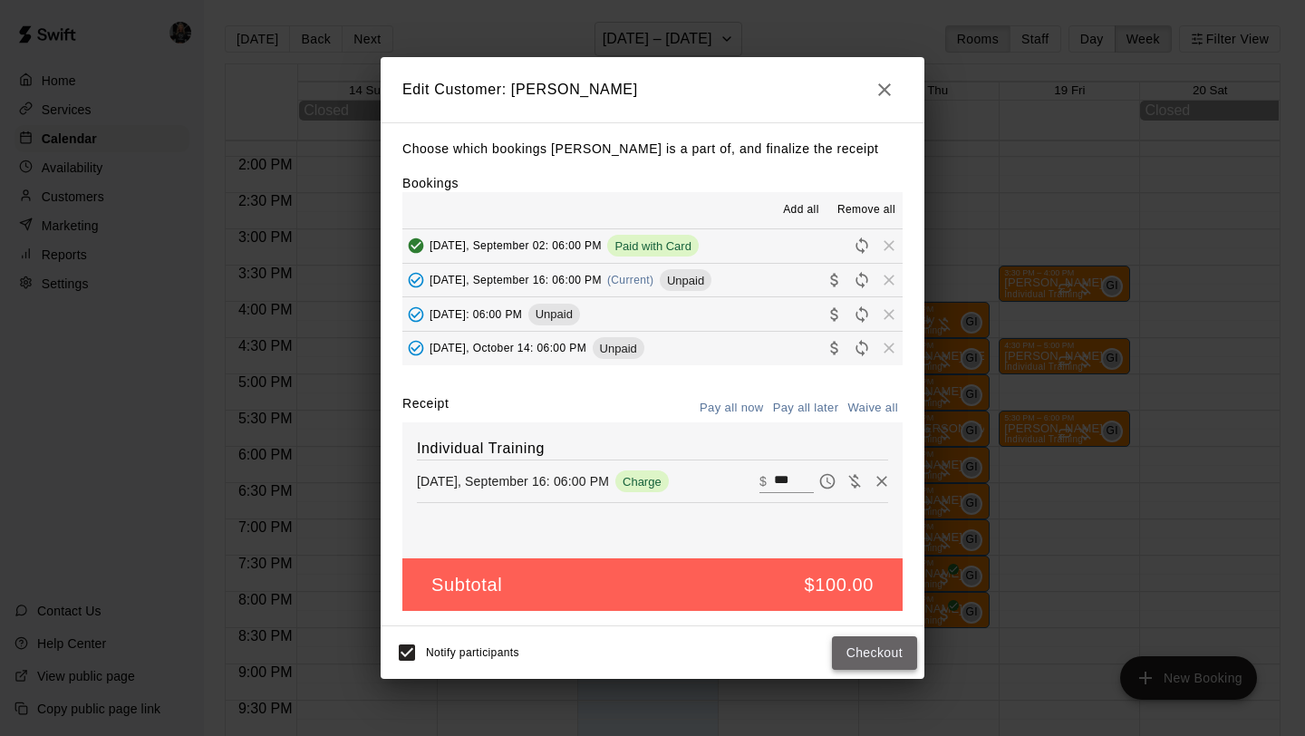
click at [858, 651] on button "Checkout" at bounding box center [874, 653] width 85 height 34
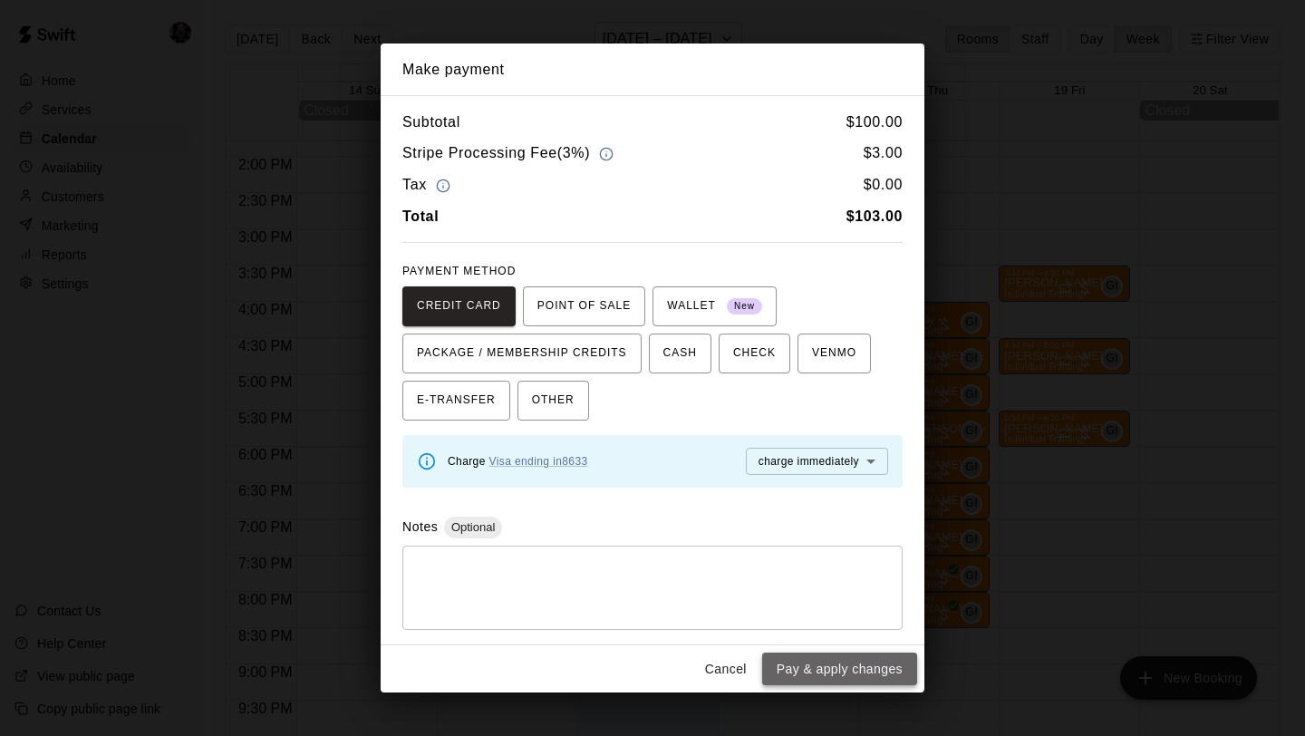
click at [861, 662] on button "Pay & apply changes" at bounding box center [839, 670] width 155 height 34
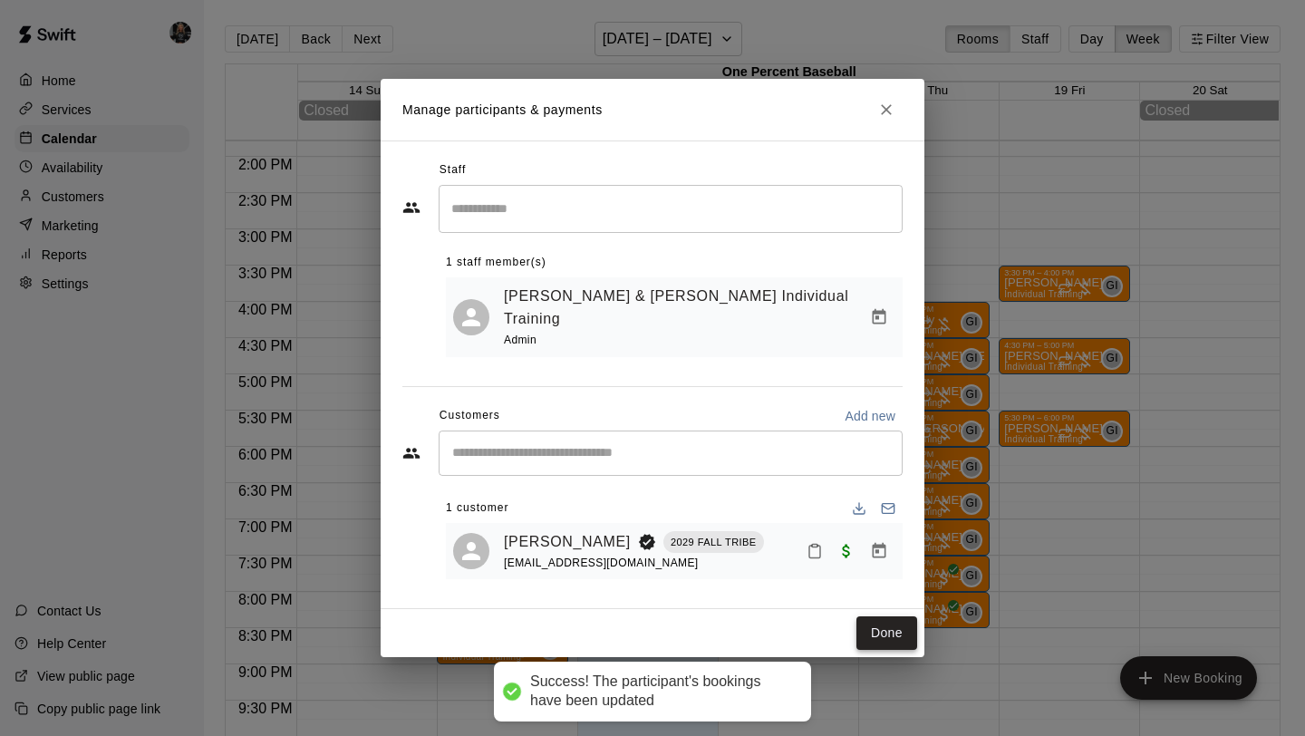
click at [896, 628] on button "Done" at bounding box center [887, 633] width 61 height 34
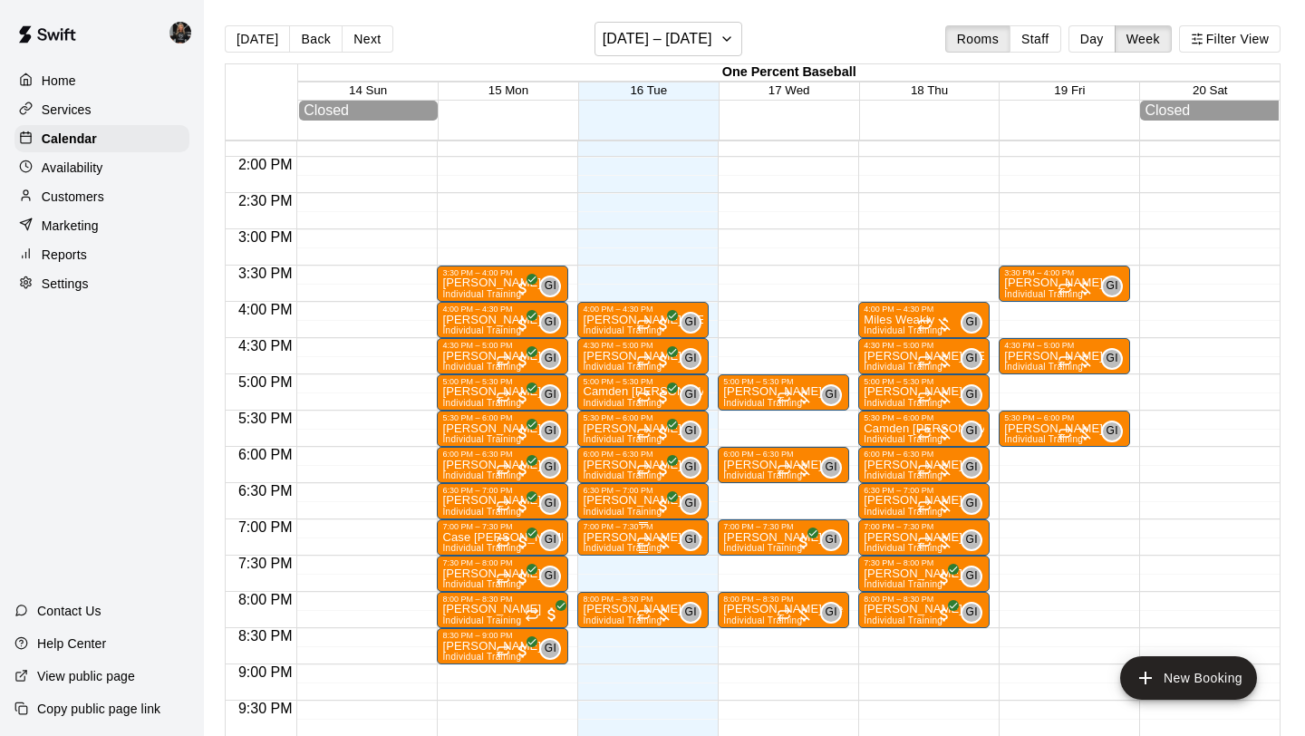
click at [602, 538] on p "[PERSON_NAME] Weakly" at bounding box center [643, 538] width 121 height 0
click at [605, 602] on img "edit" at bounding box center [602, 600] width 21 height 21
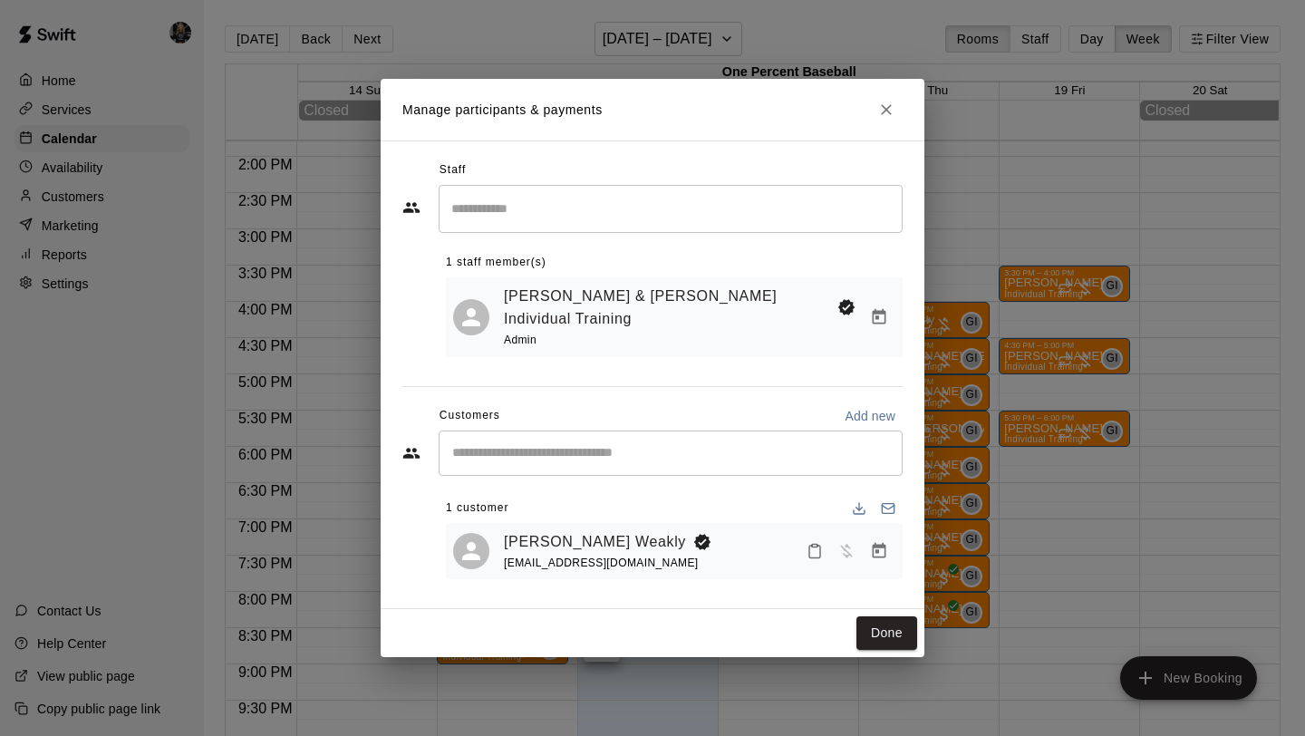
click at [879, 543] on icon "Manage bookings & payment" at bounding box center [879, 551] width 18 height 18
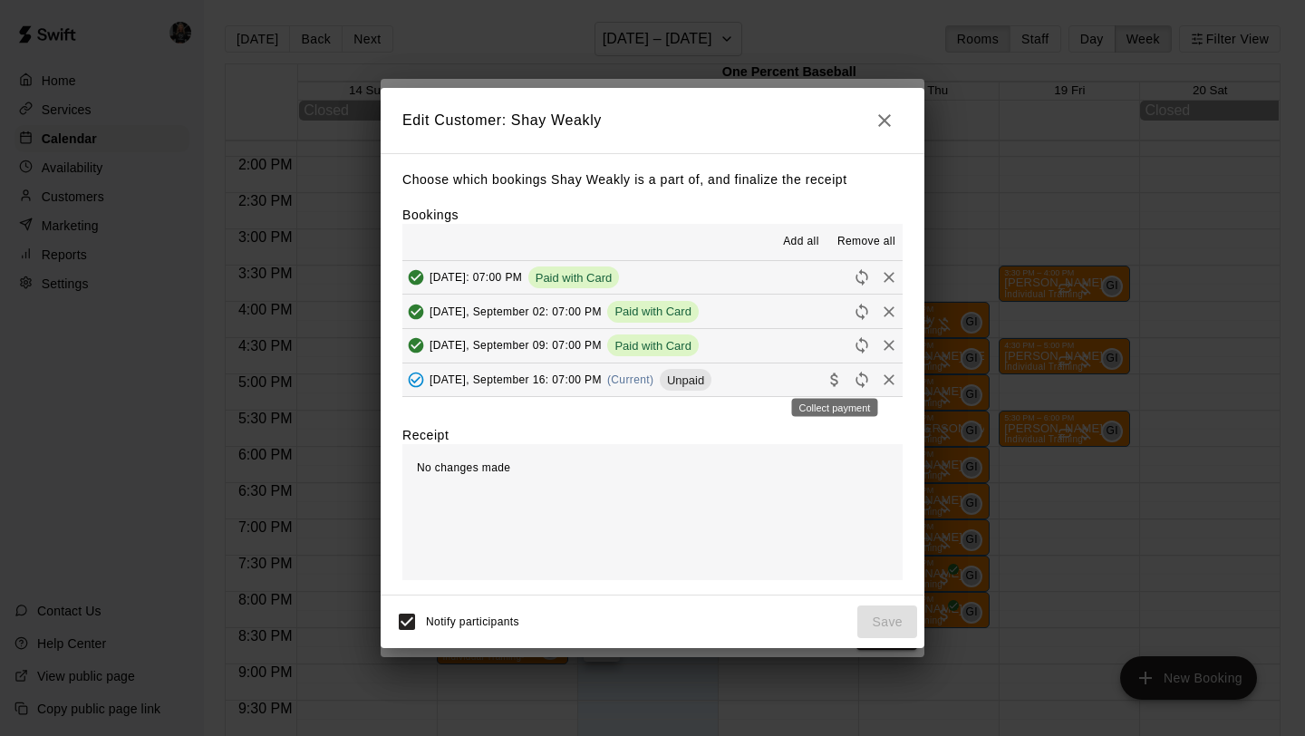
click at [835, 383] on icon "Collect payment" at bounding box center [835, 380] width 18 height 18
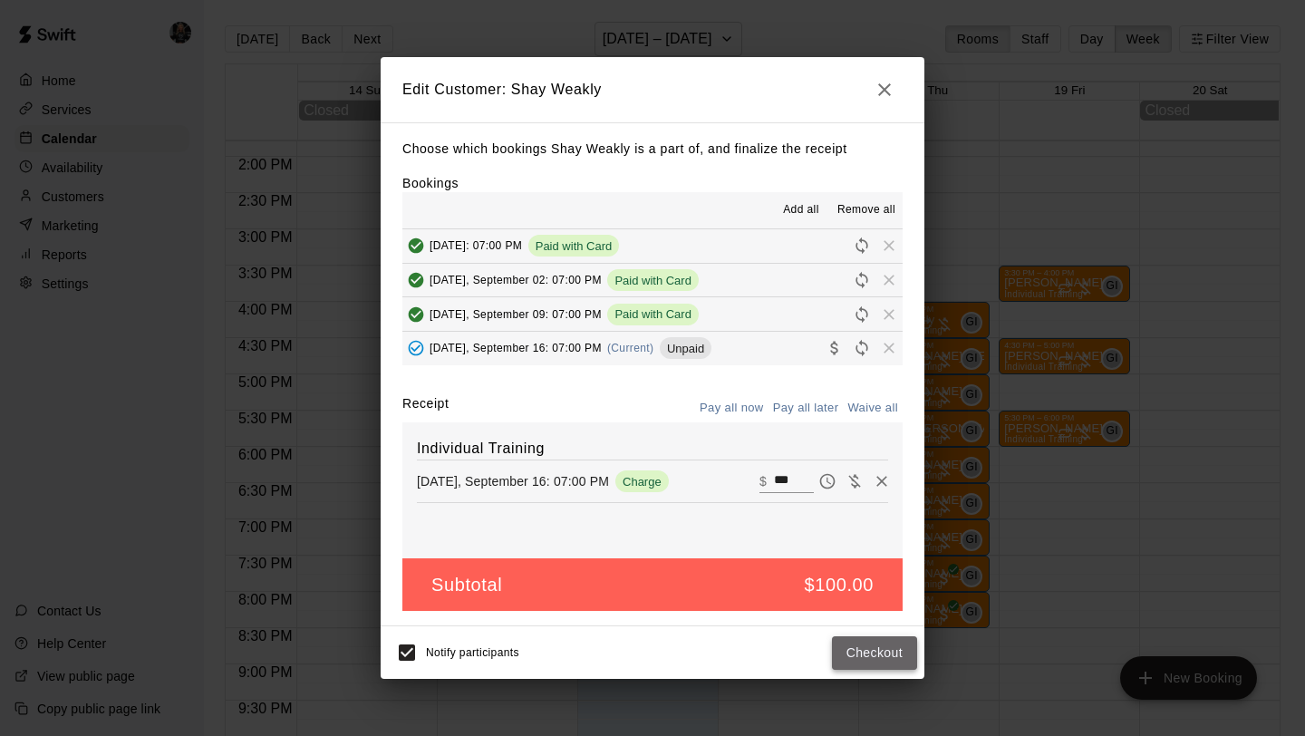
click at [893, 658] on button "Checkout" at bounding box center [874, 653] width 85 height 34
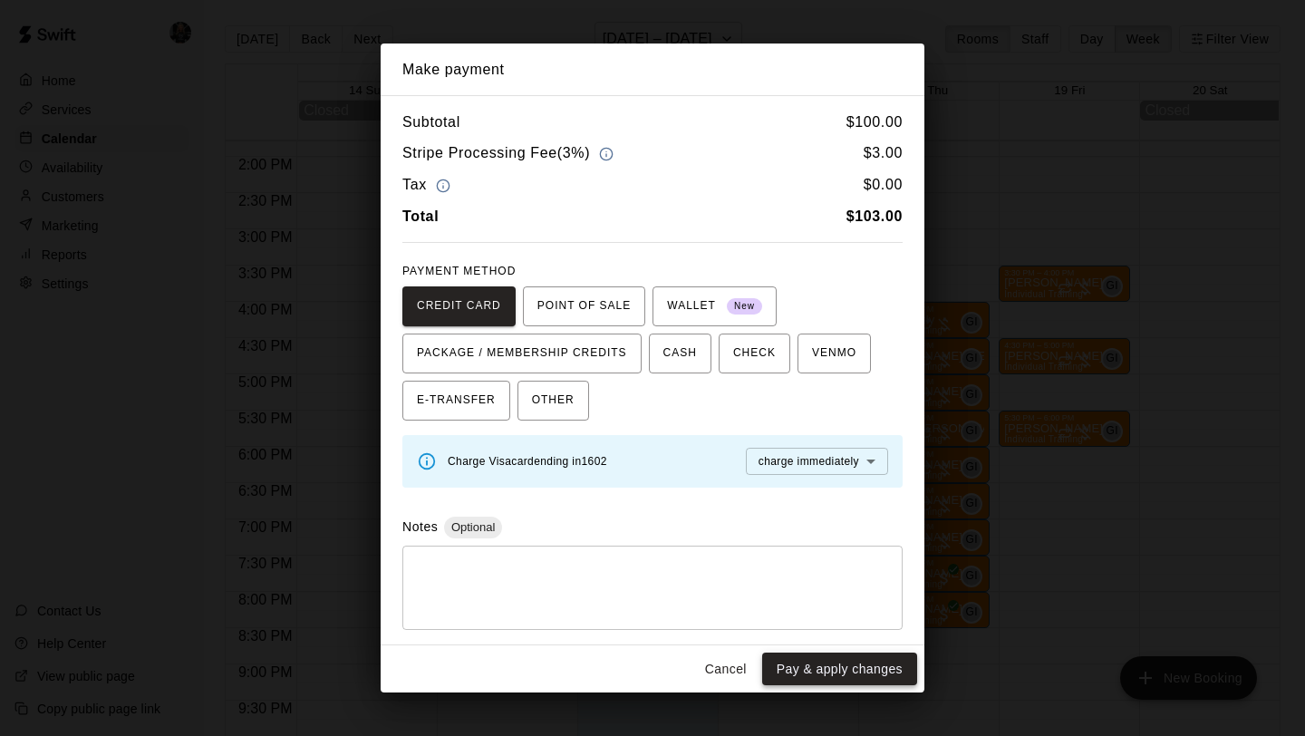
click at [872, 661] on button "Pay & apply changes" at bounding box center [839, 670] width 155 height 34
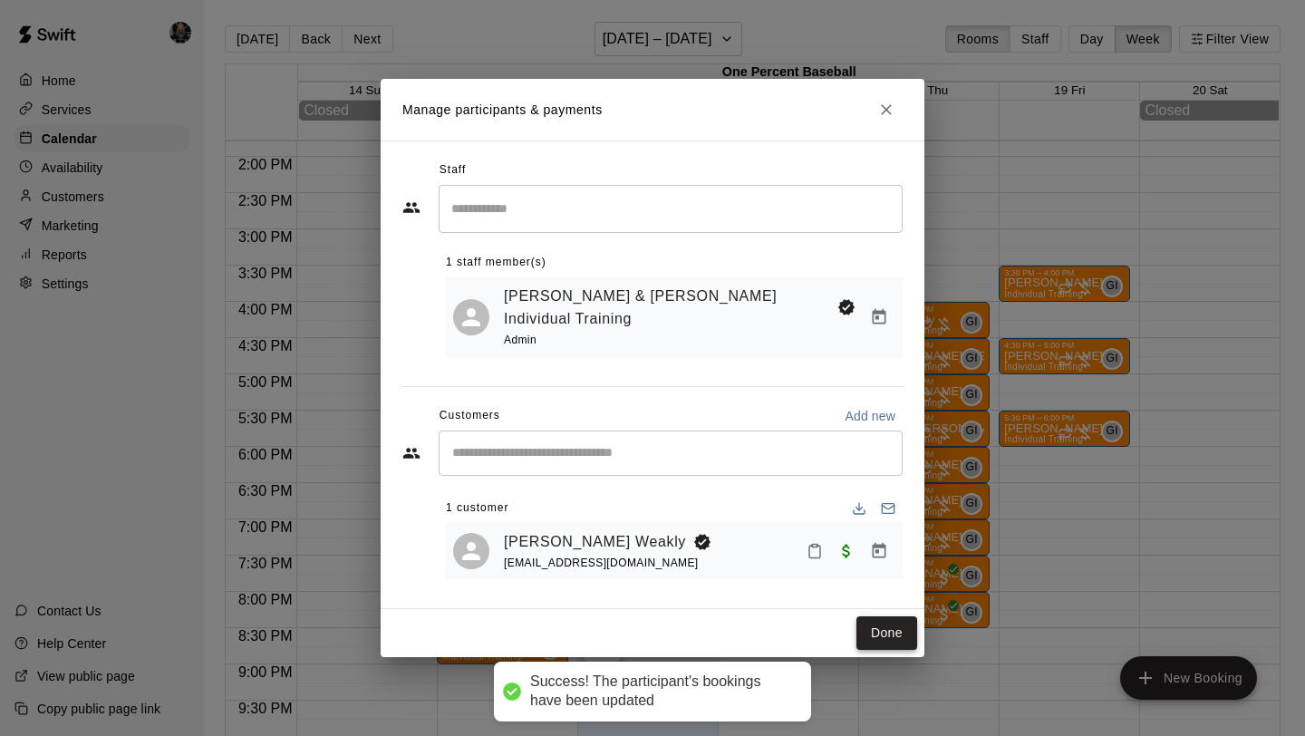
click at [888, 616] on button "Done" at bounding box center [887, 633] width 61 height 34
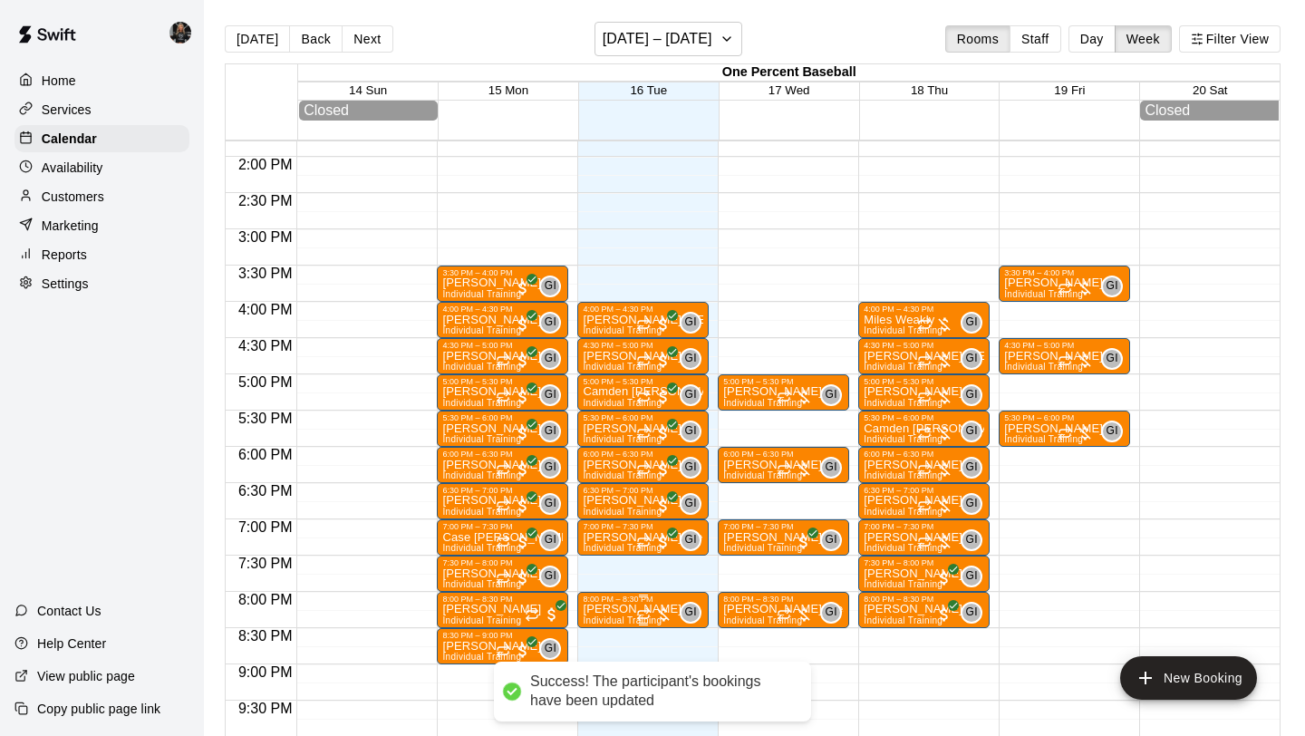
click at [616, 609] on p "[PERSON_NAME]" at bounding box center [632, 609] width 99 height 0
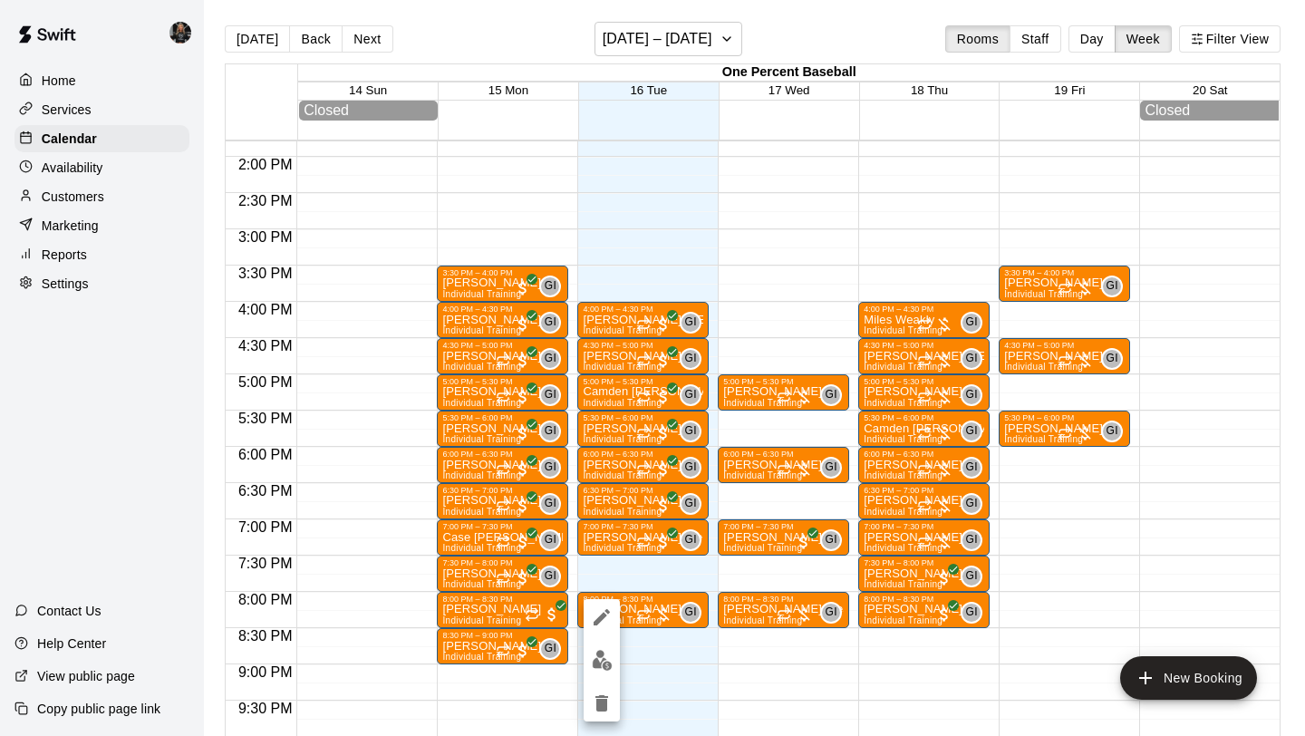
click at [599, 662] on img "edit" at bounding box center [602, 660] width 21 height 21
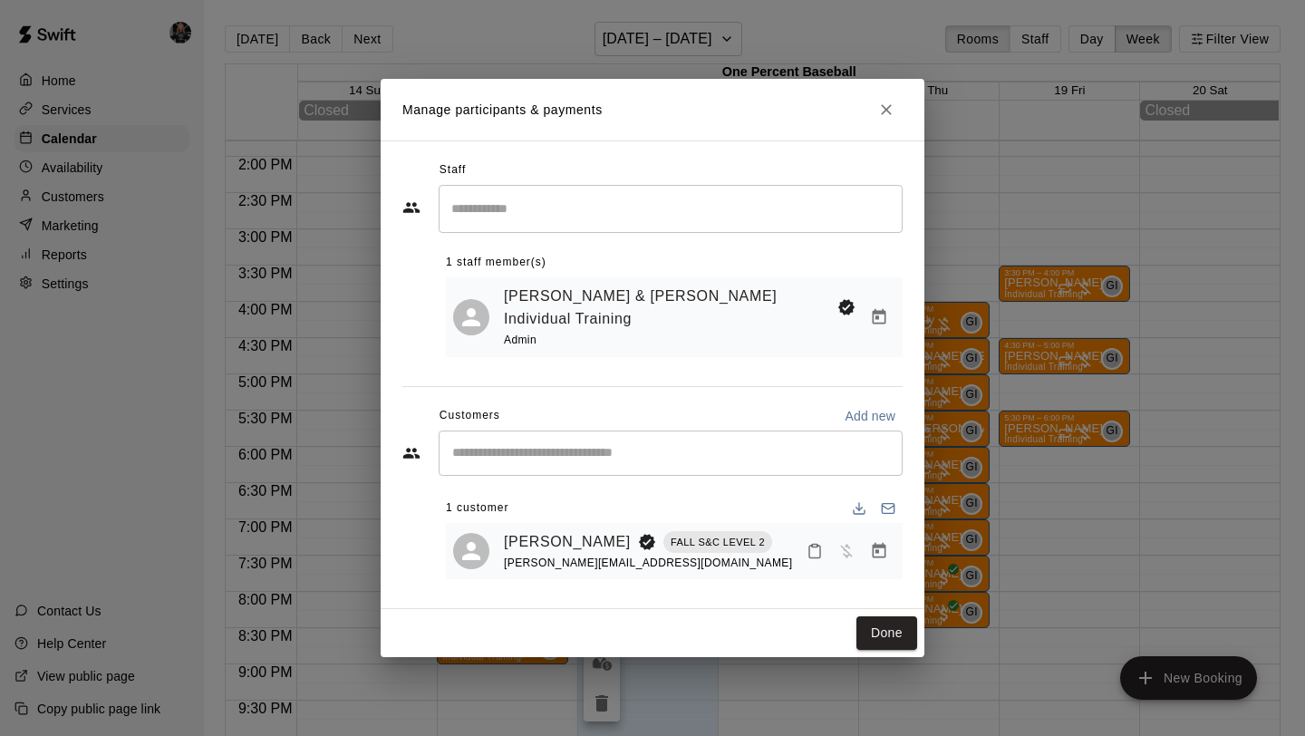
click at [880, 542] on icon "Manage bookings & payment" at bounding box center [879, 551] width 18 height 18
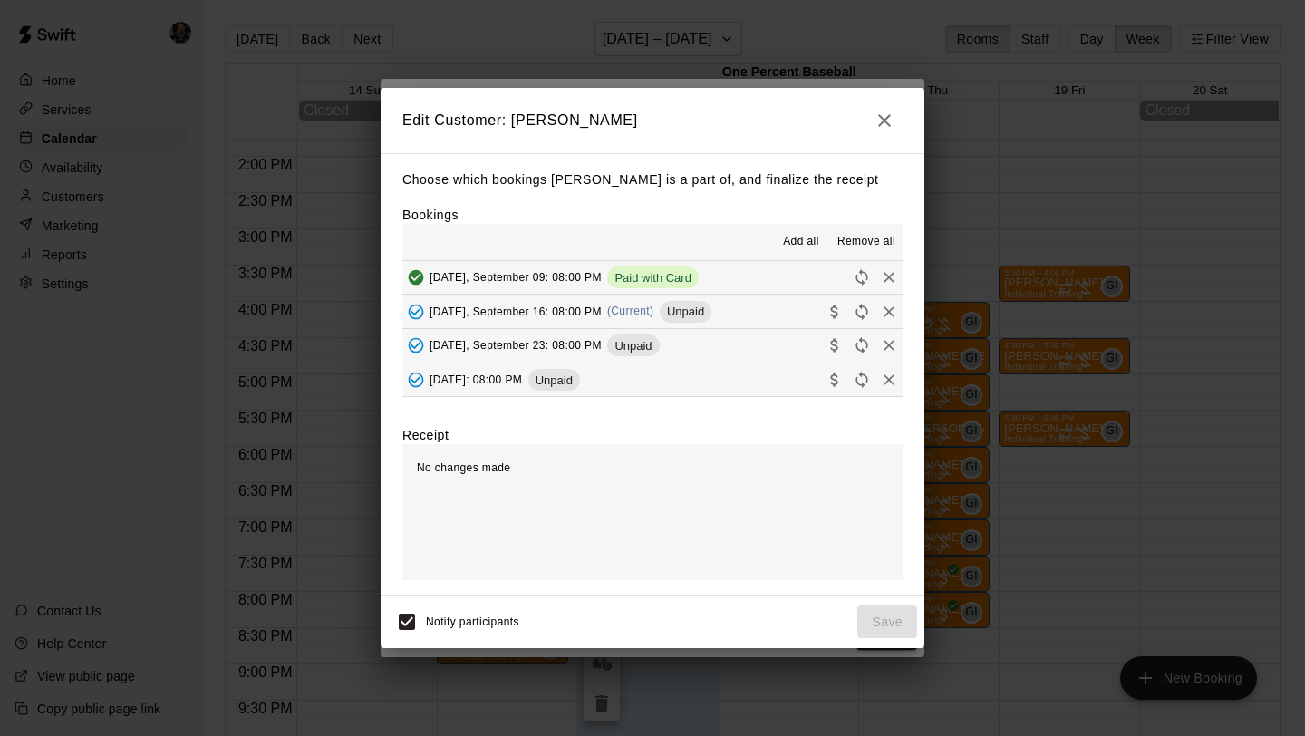
click at [836, 310] on icon "Collect payment" at bounding box center [835, 312] width 18 height 18
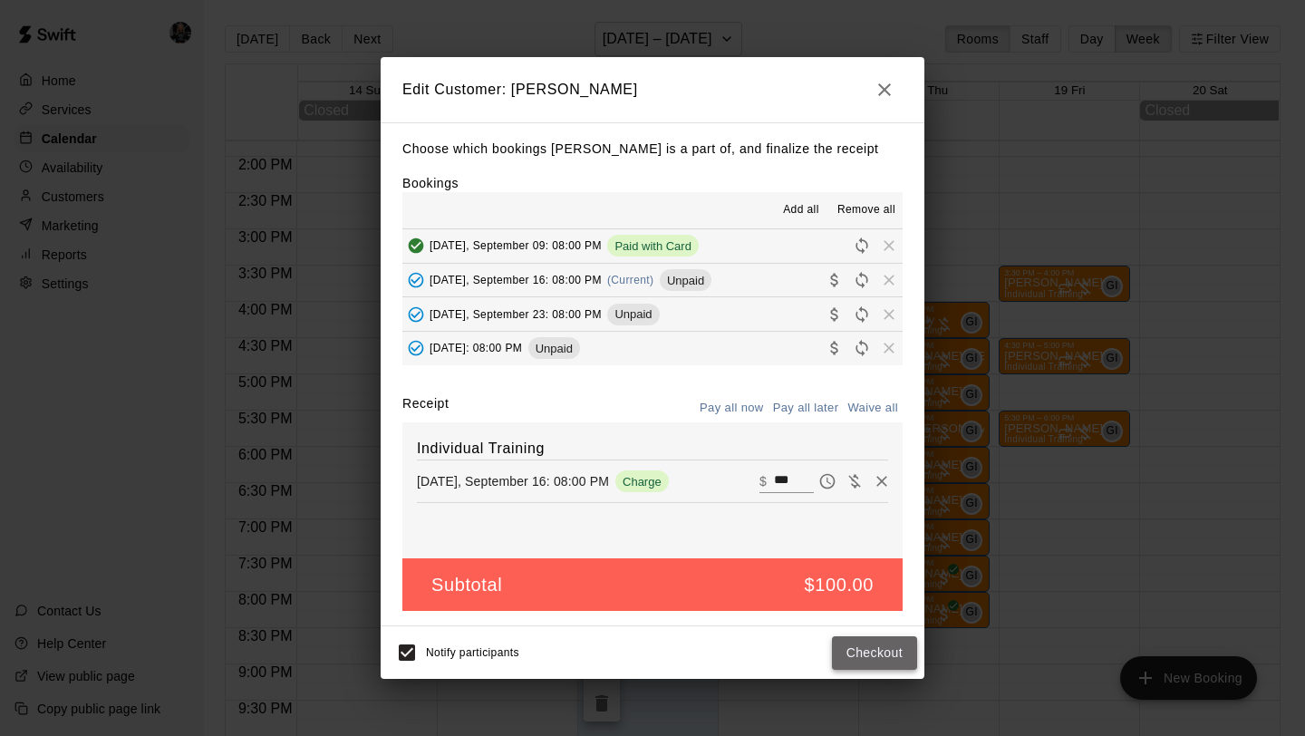
click at [878, 651] on button "Checkout" at bounding box center [874, 653] width 85 height 34
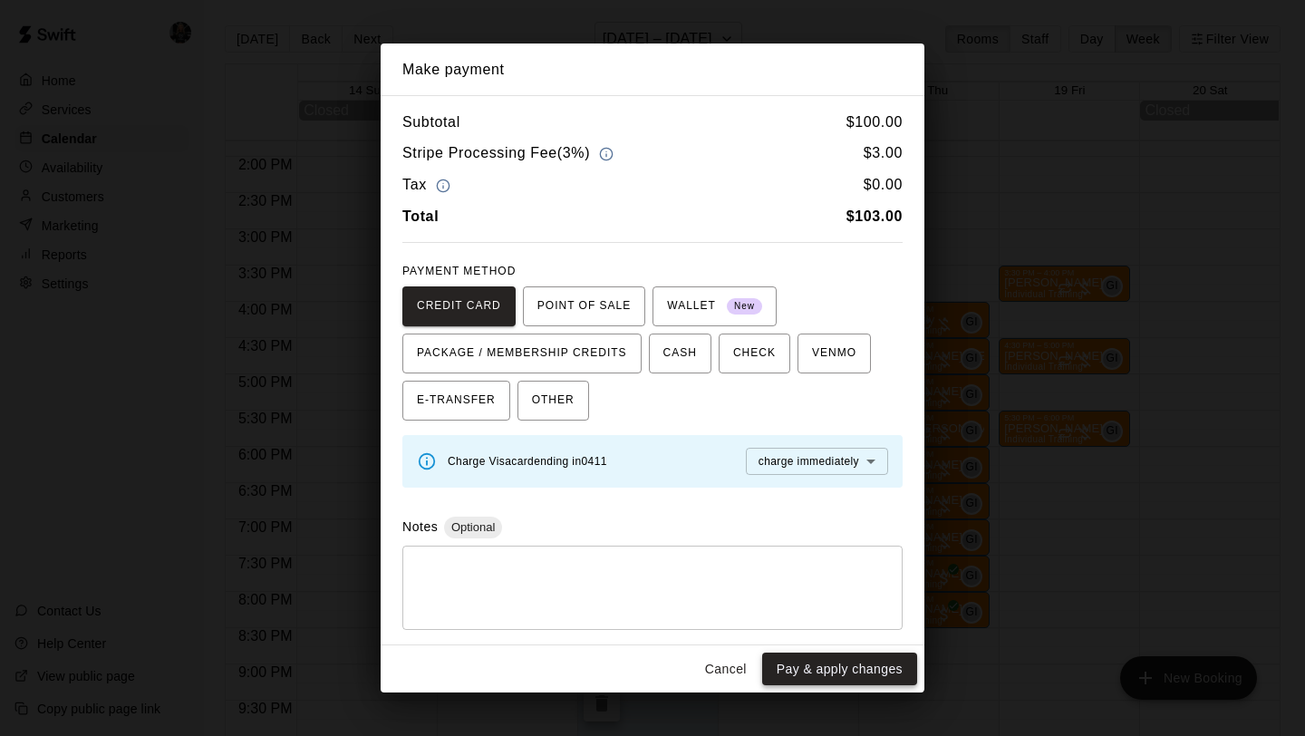
click at [868, 661] on button "Pay & apply changes" at bounding box center [839, 670] width 155 height 34
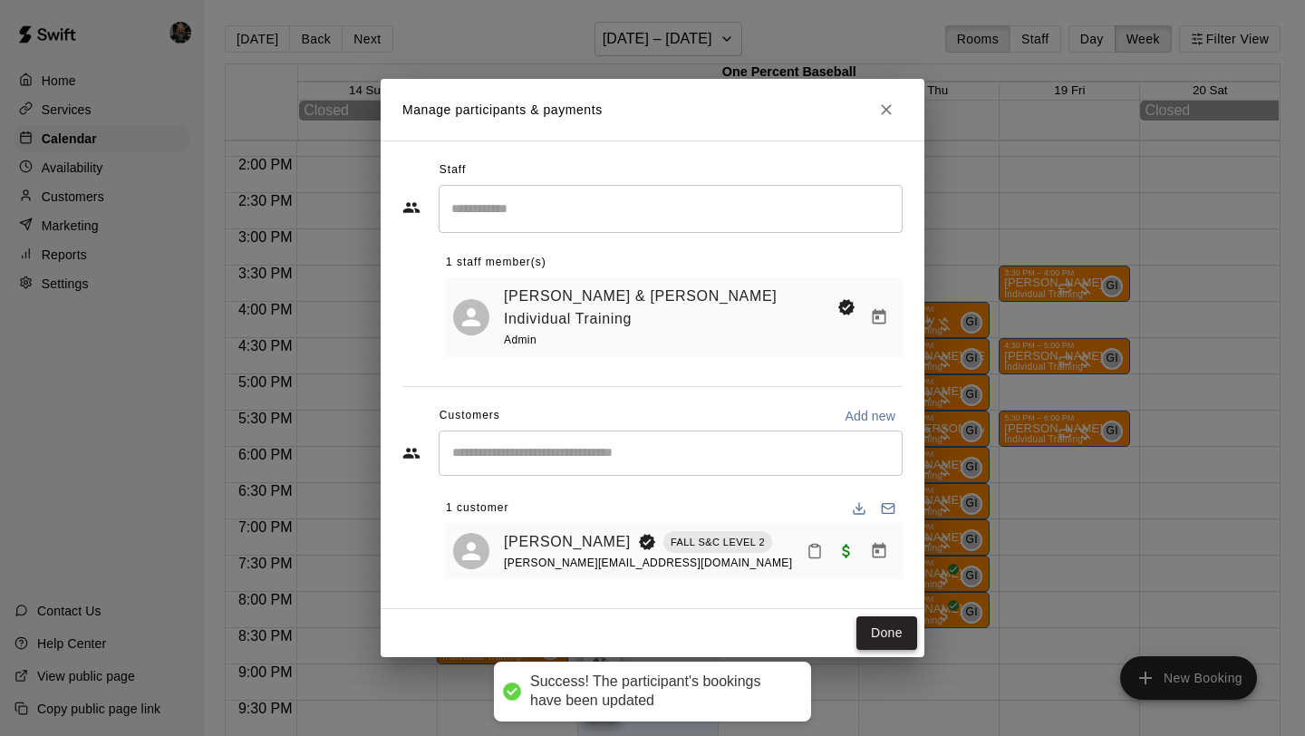
click at [882, 626] on button "Done" at bounding box center [887, 633] width 61 height 34
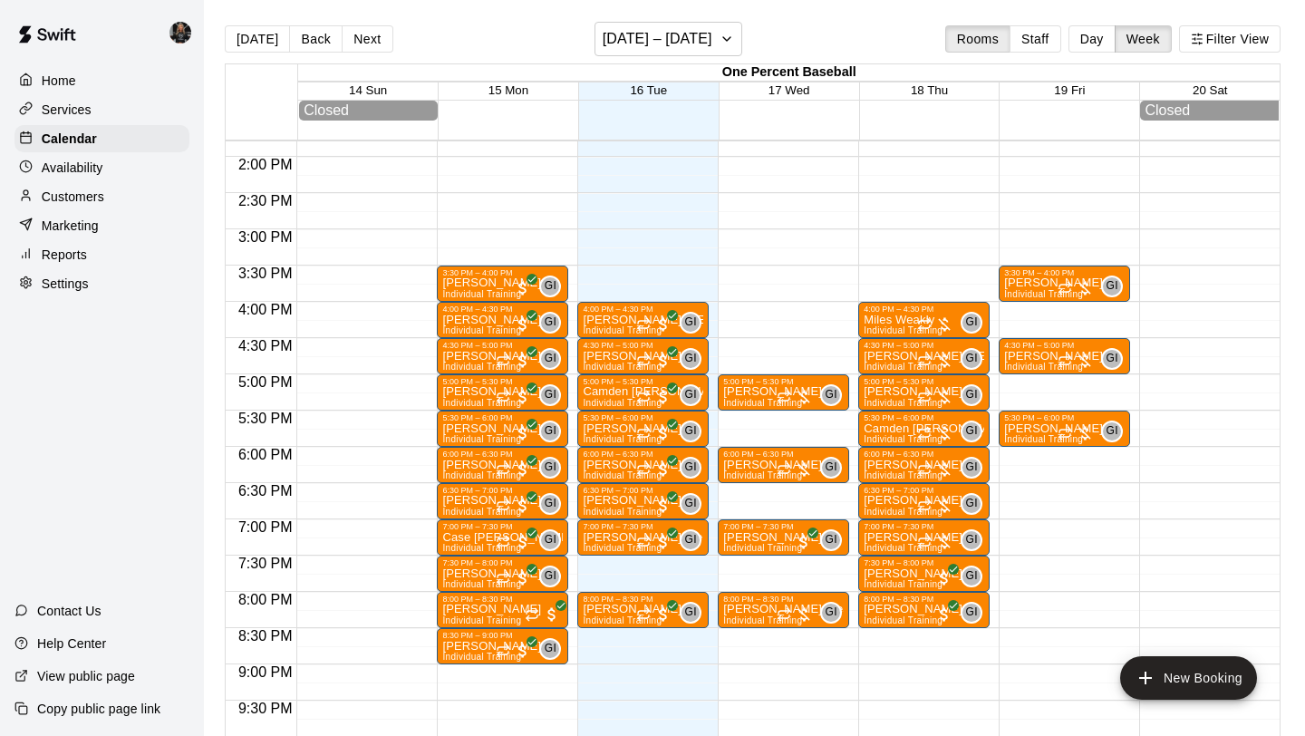
click at [60, 248] on p "Reports" at bounding box center [64, 255] width 45 height 18
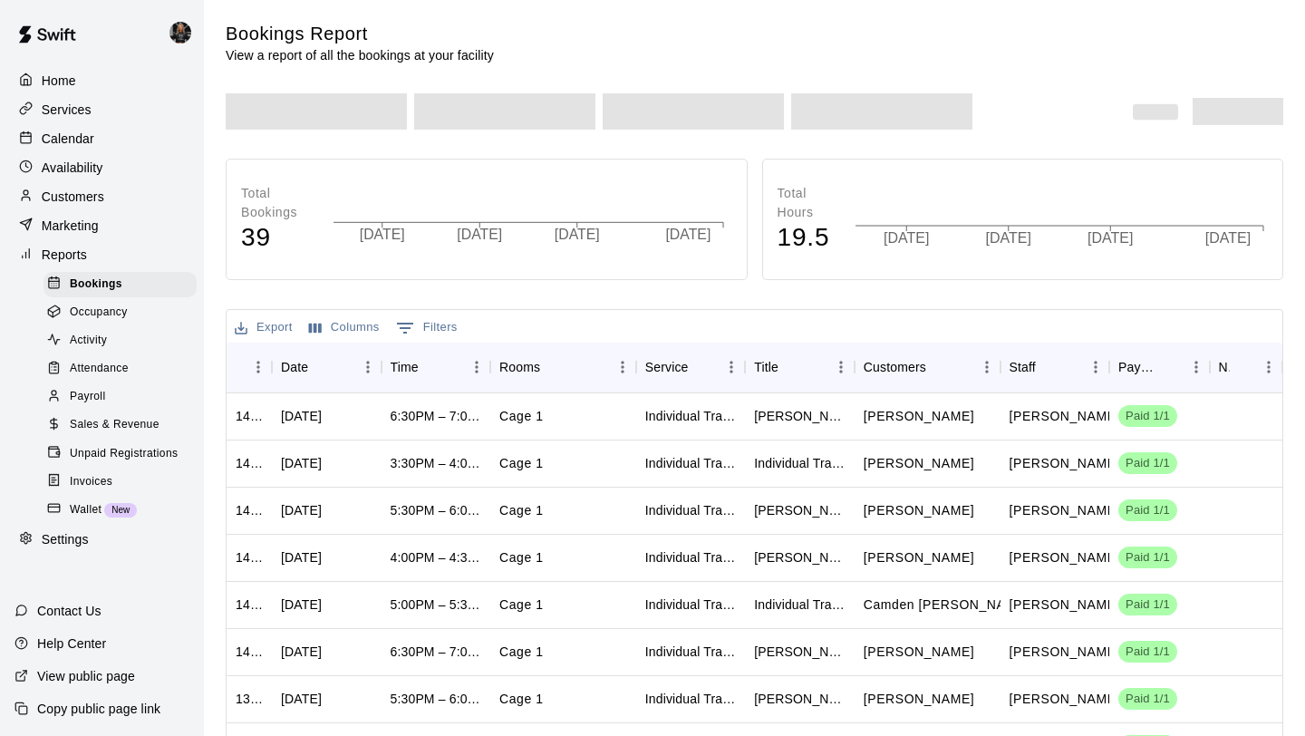
click at [66, 555] on div "Home Services Calendar Availability Customers Marketing Reports Bookings Occupa…" at bounding box center [102, 368] width 204 height 736
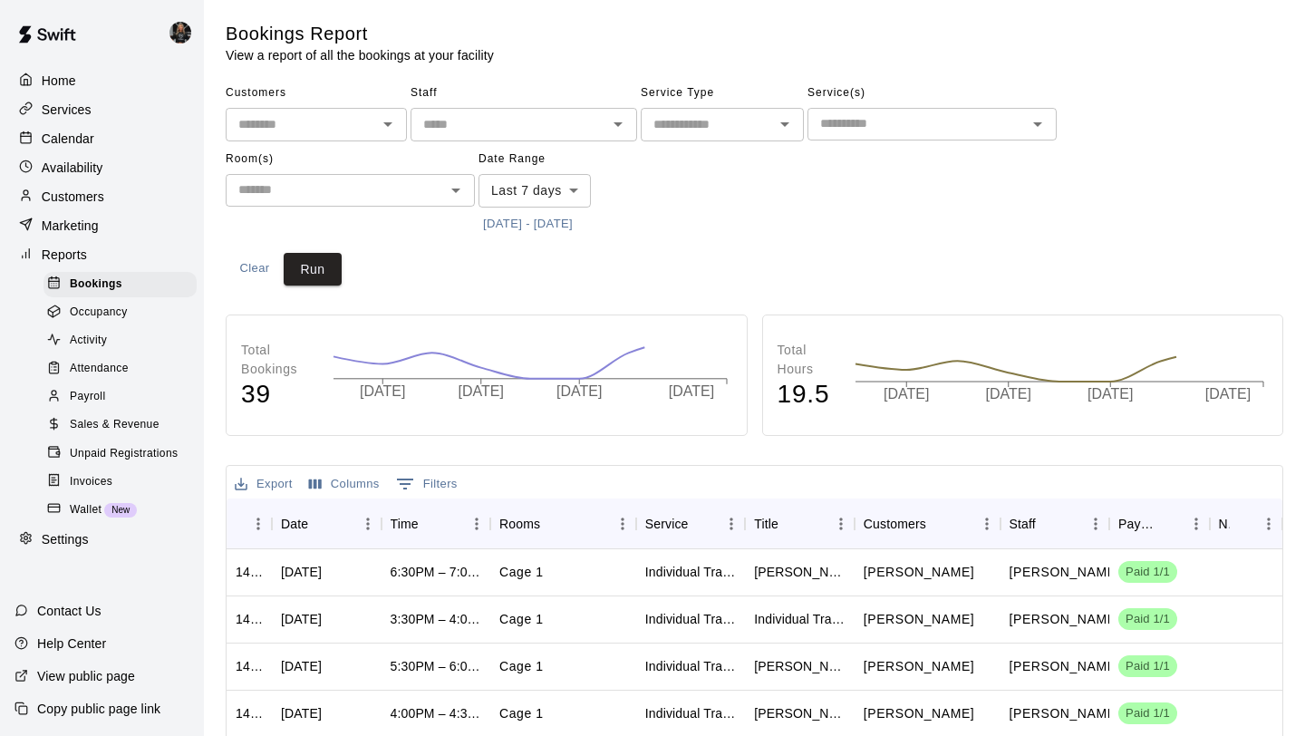
click at [70, 538] on p "Settings" at bounding box center [65, 539] width 47 height 18
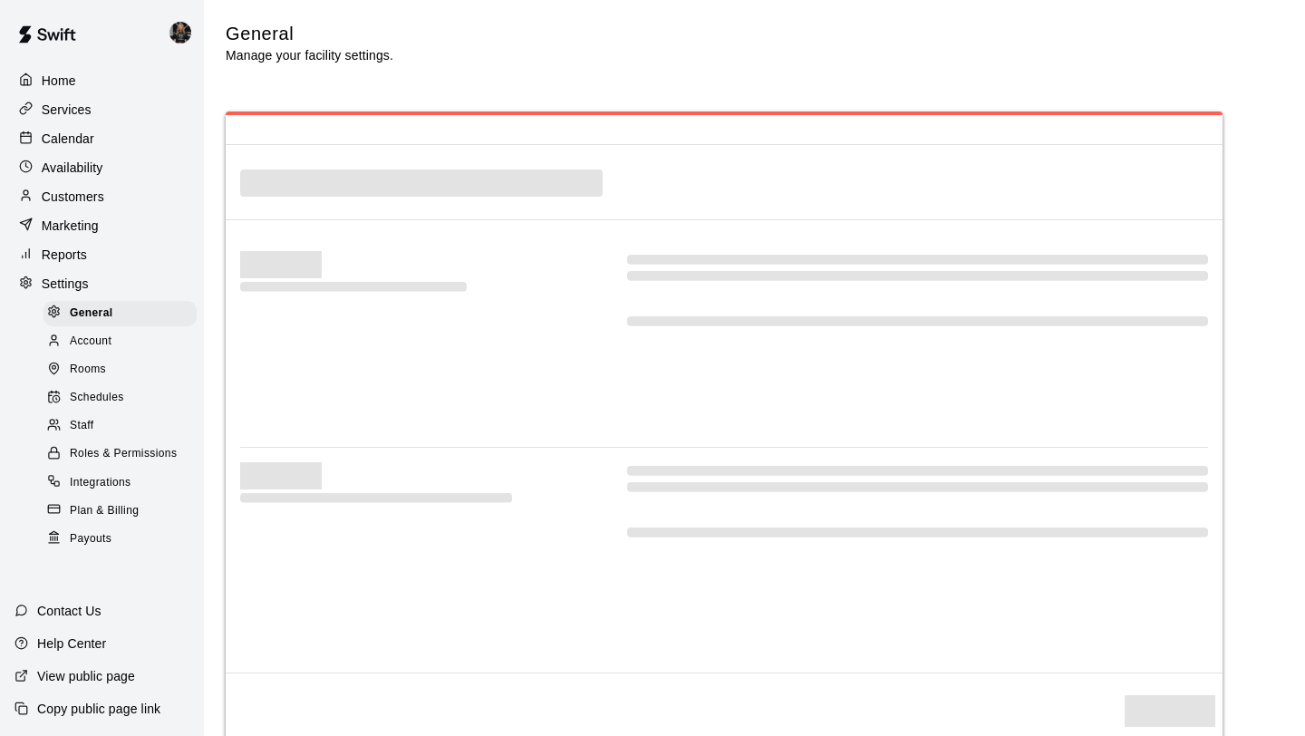
select select "**"
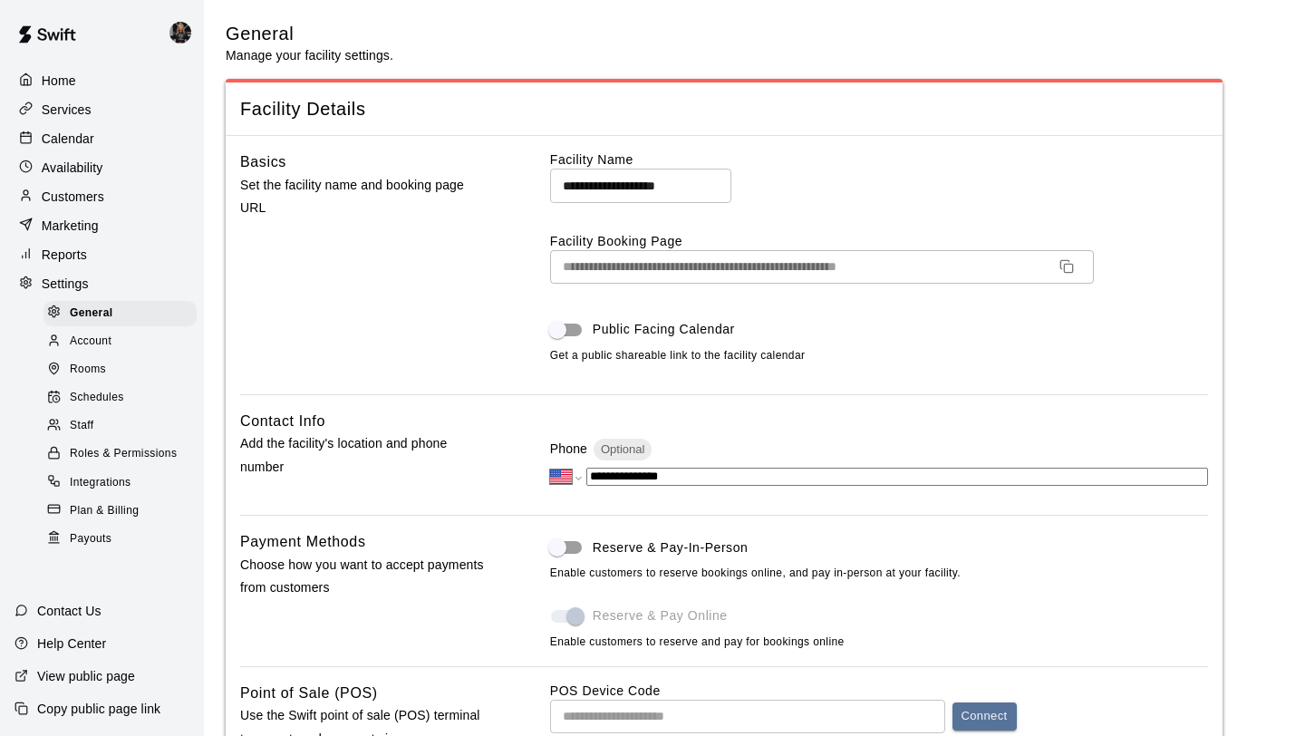
click at [102, 537] on span "Payouts" at bounding box center [91, 539] width 42 height 18
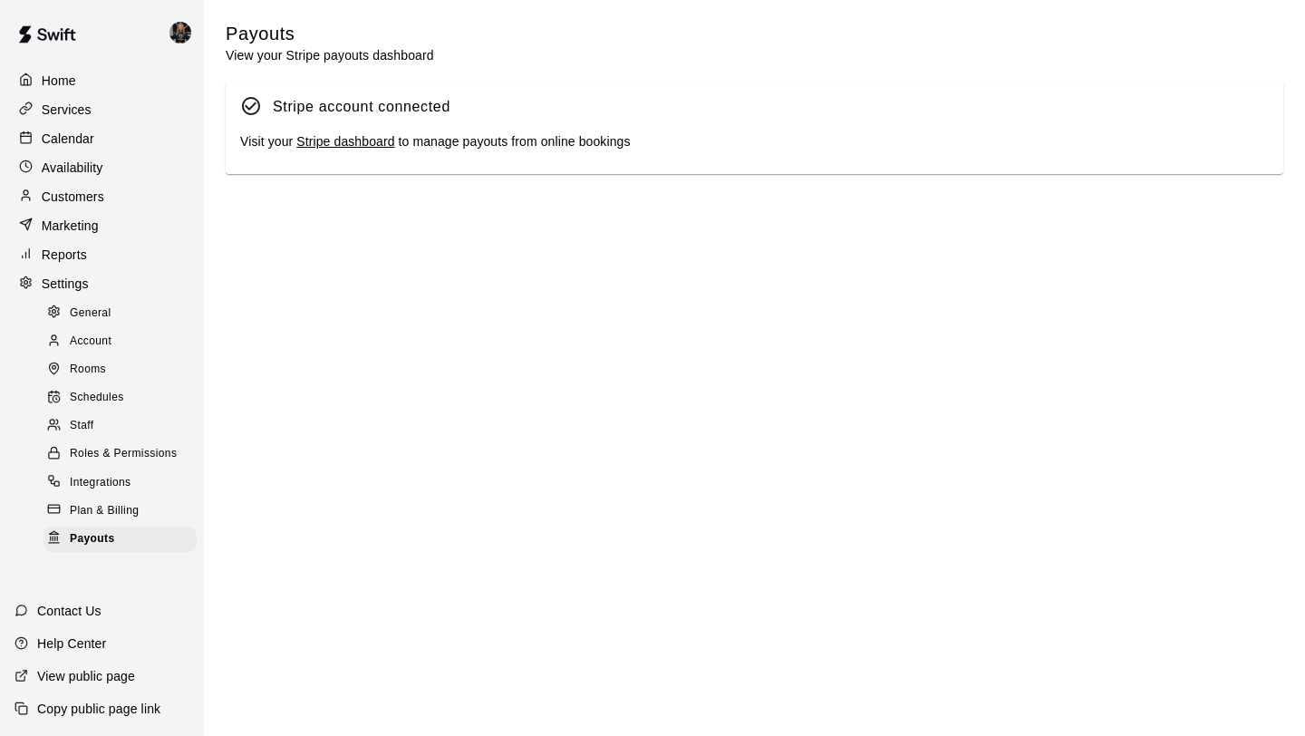
click at [347, 143] on link "Stripe dashboard" at bounding box center [345, 141] width 98 height 15
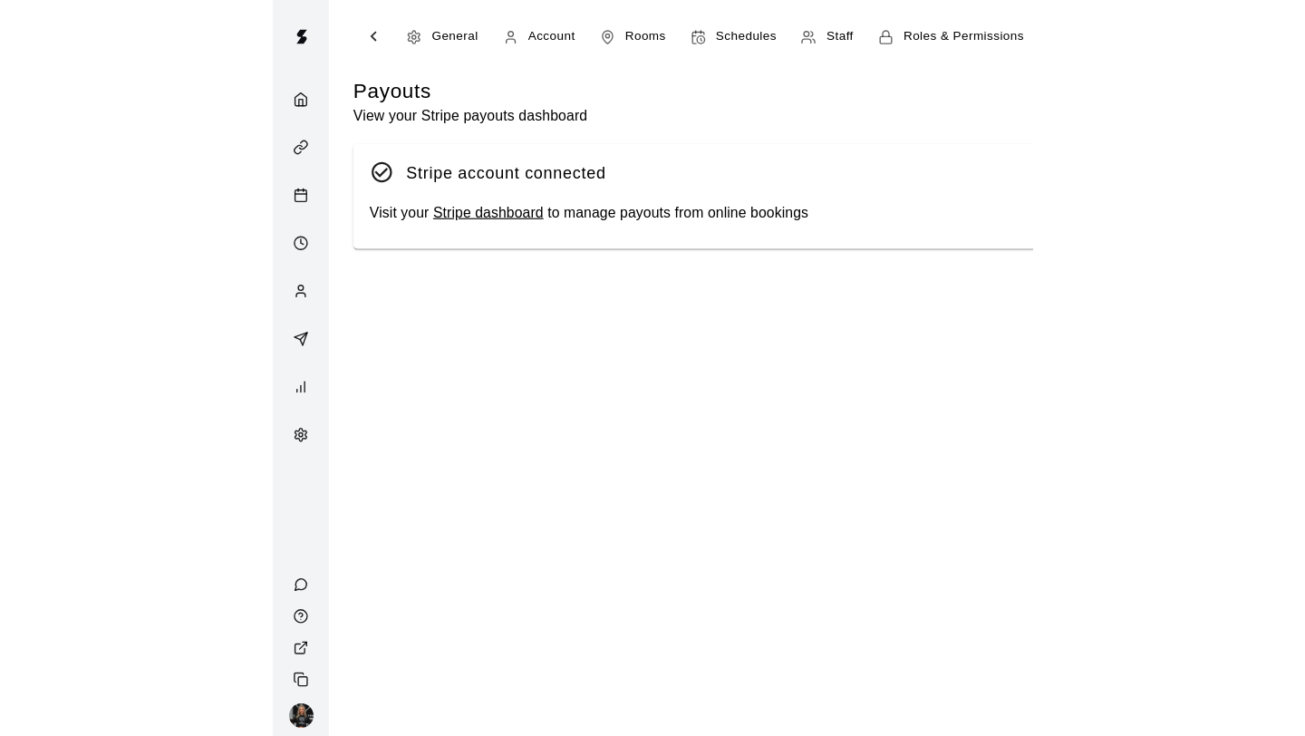
scroll to position [0, 318]
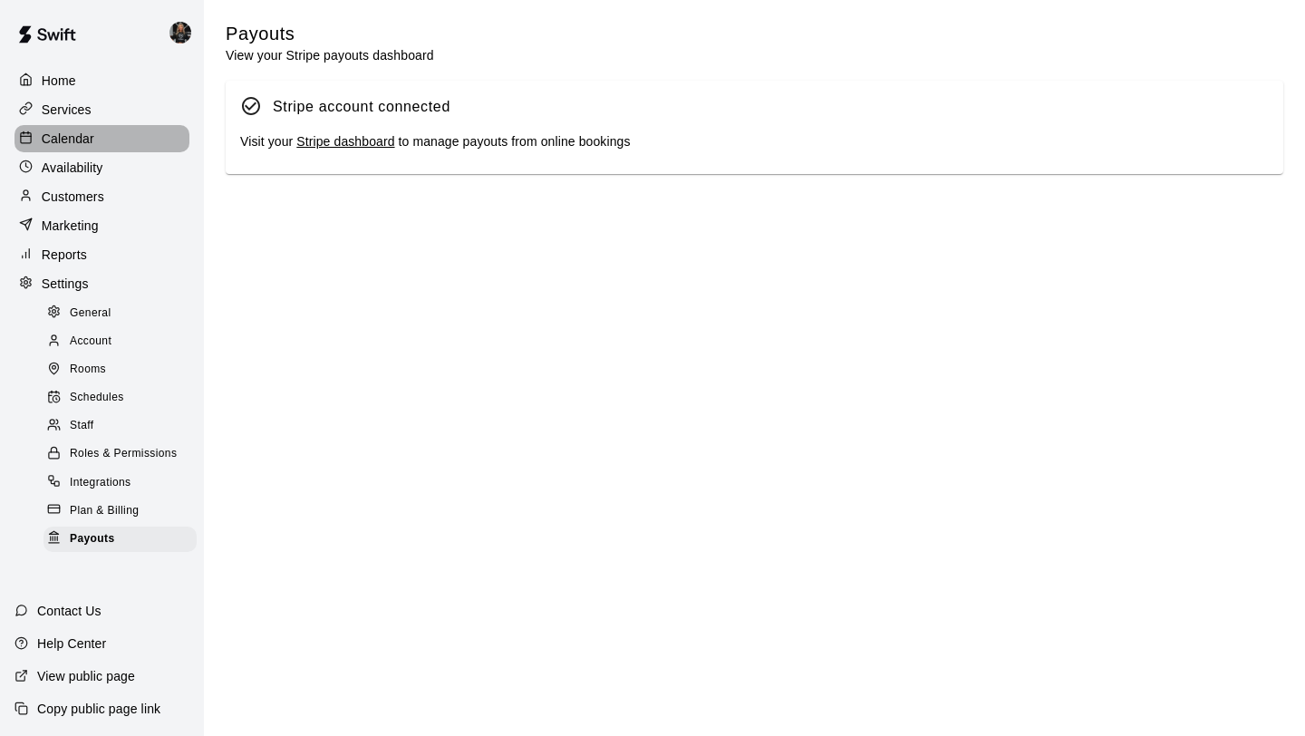
click at [95, 142] on div "Calendar" at bounding box center [102, 138] width 175 height 27
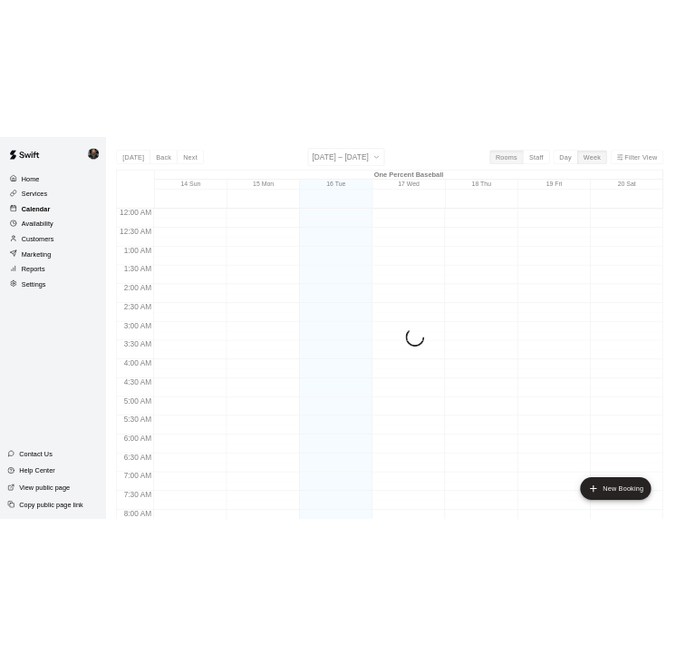
scroll to position [1001, 0]
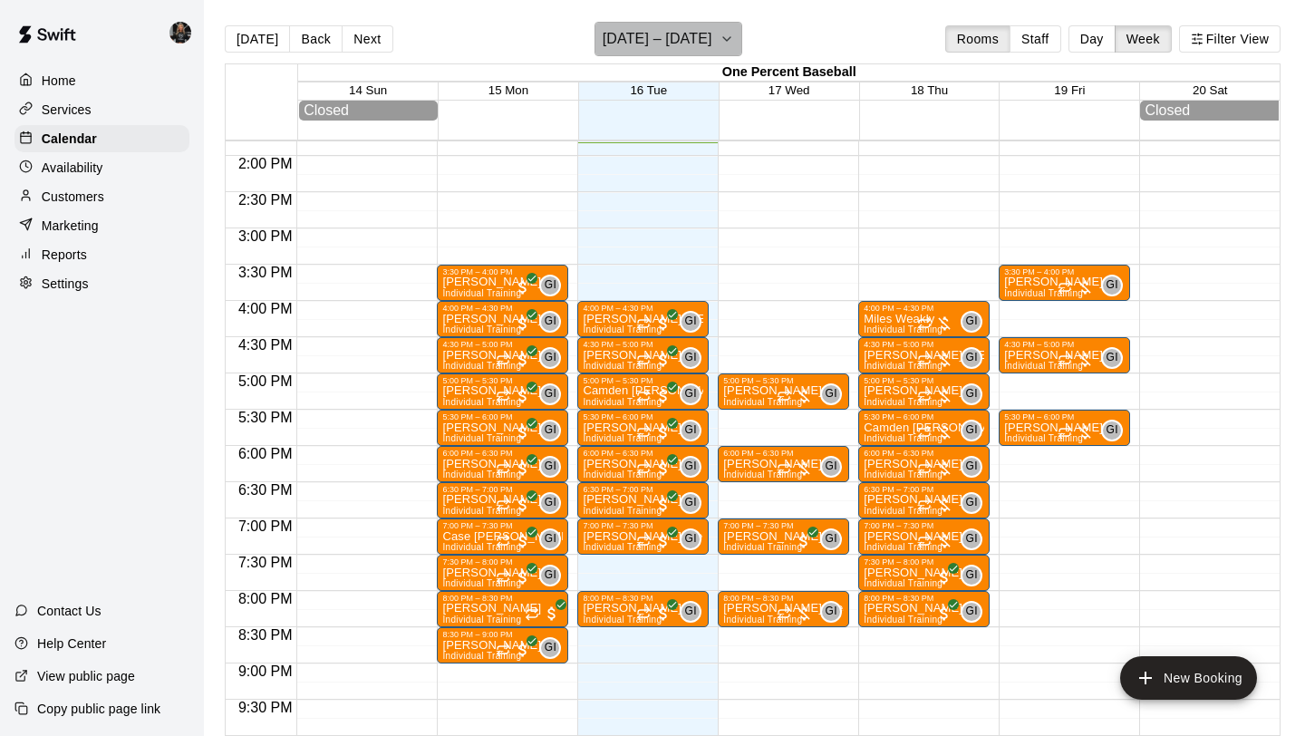
click at [625, 42] on h6 "[DATE] – [DATE]" at bounding box center [658, 38] width 110 height 25
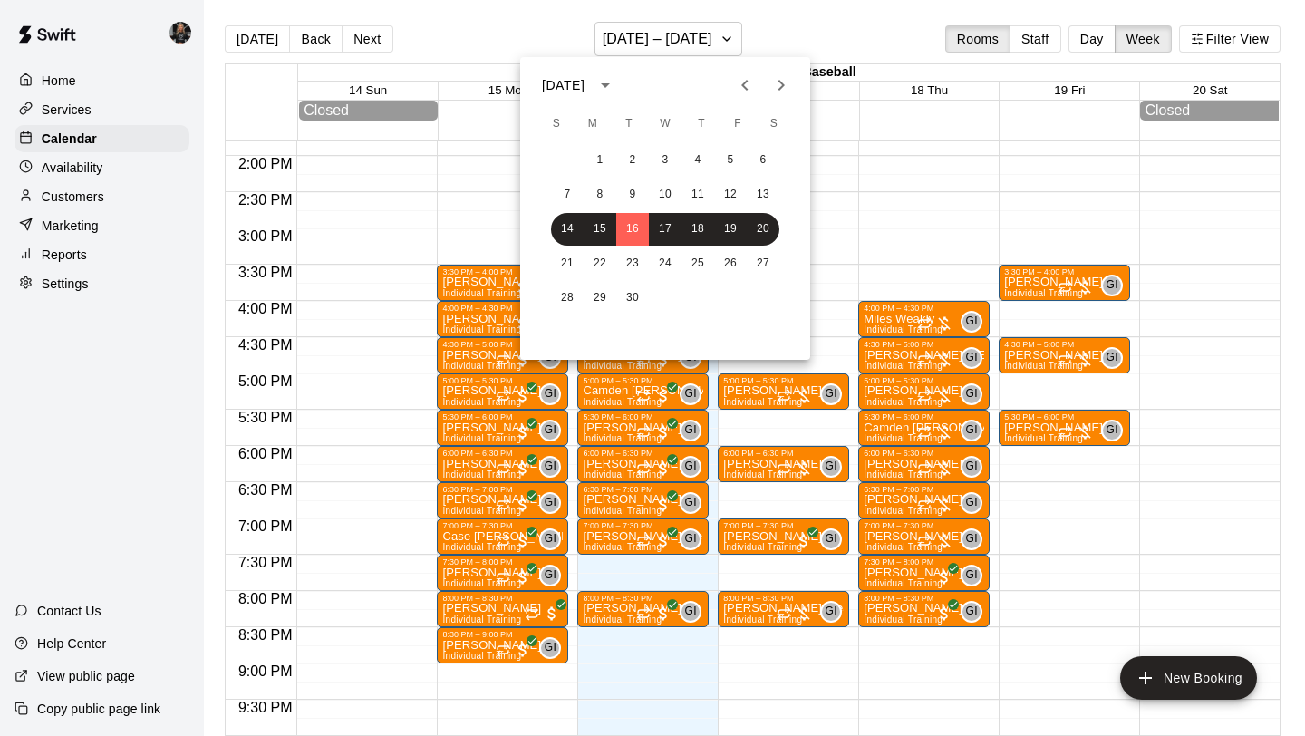
click at [619, 248] on div "21 22 23 24 25 26 27" at bounding box center [665, 263] width 290 height 33
click at [626, 257] on button "23" at bounding box center [632, 263] width 33 height 33
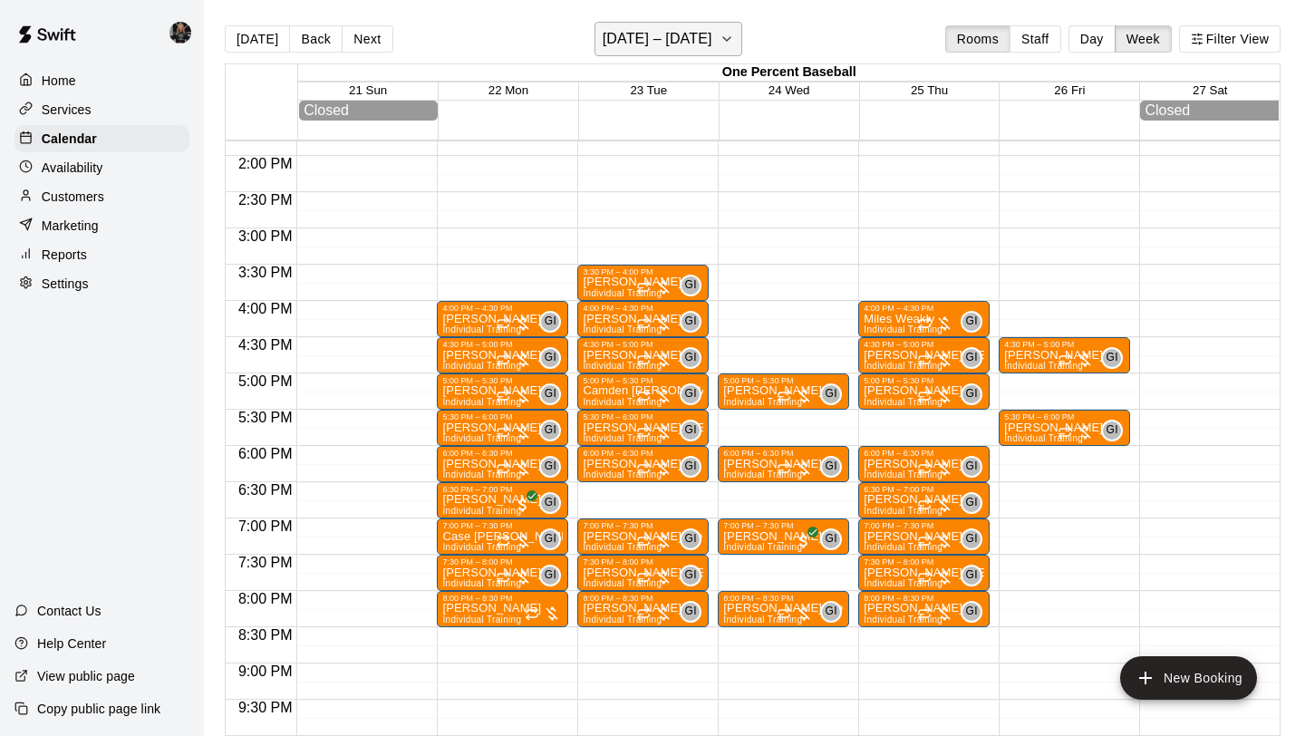
click at [690, 49] on h6 "[DATE] – [DATE]" at bounding box center [658, 38] width 110 height 25
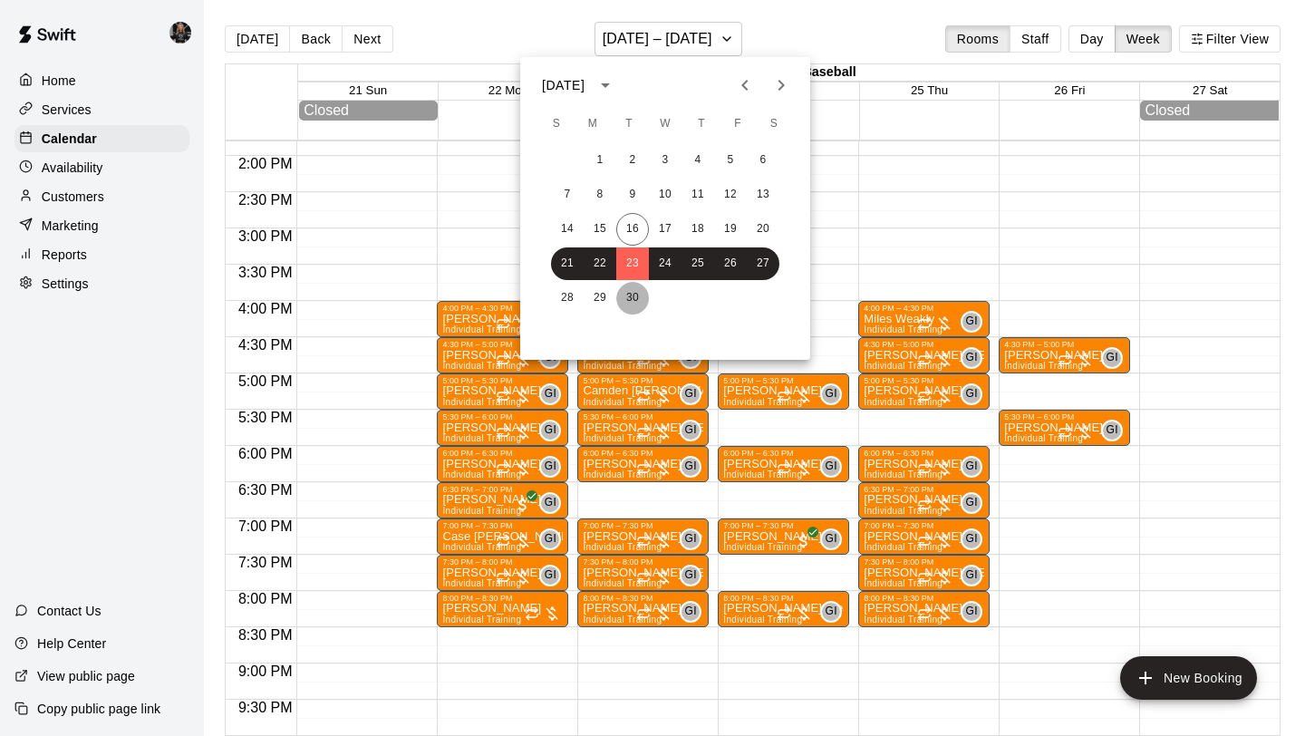
click at [630, 293] on button "30" at bounding box center [632, 298] width 33 height 33
